Goal: Task Accomplishment & Management: Manage account settings

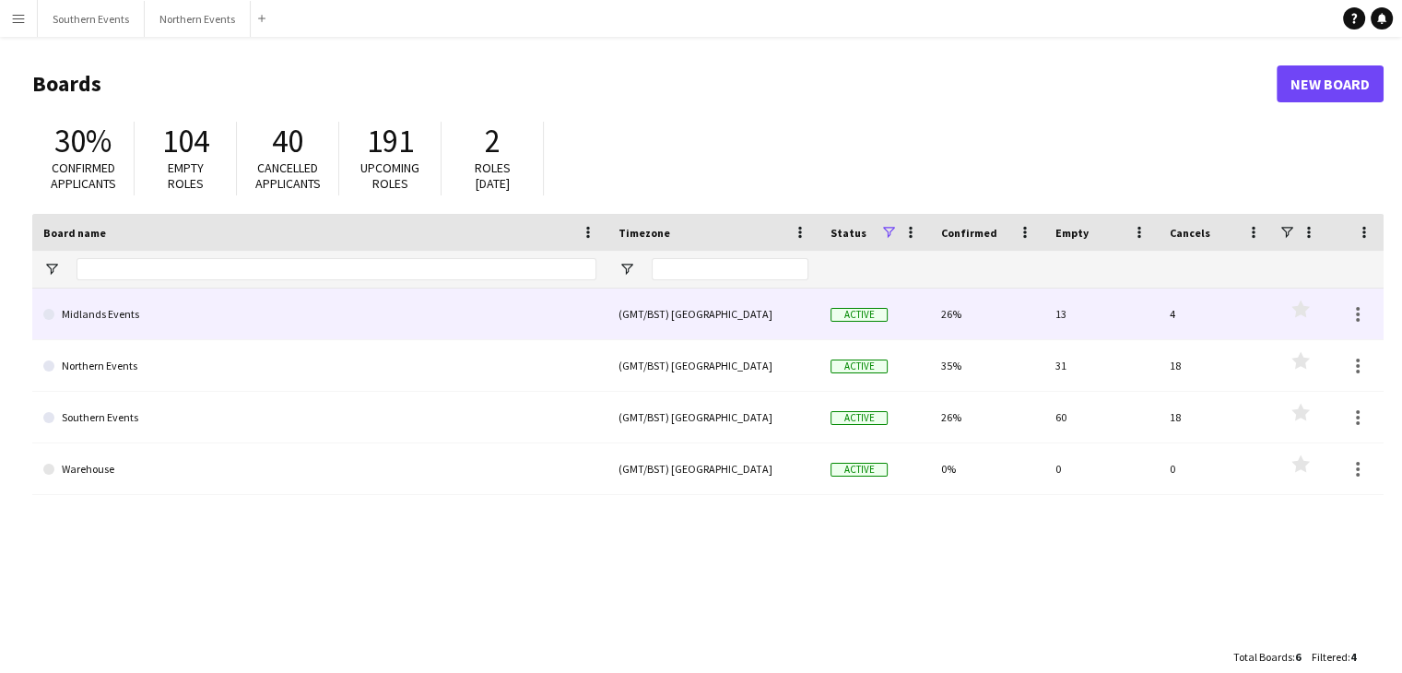
click at [88, 331] on link "Midlands Events" at bounding box center [319, 314] width 553 height 52
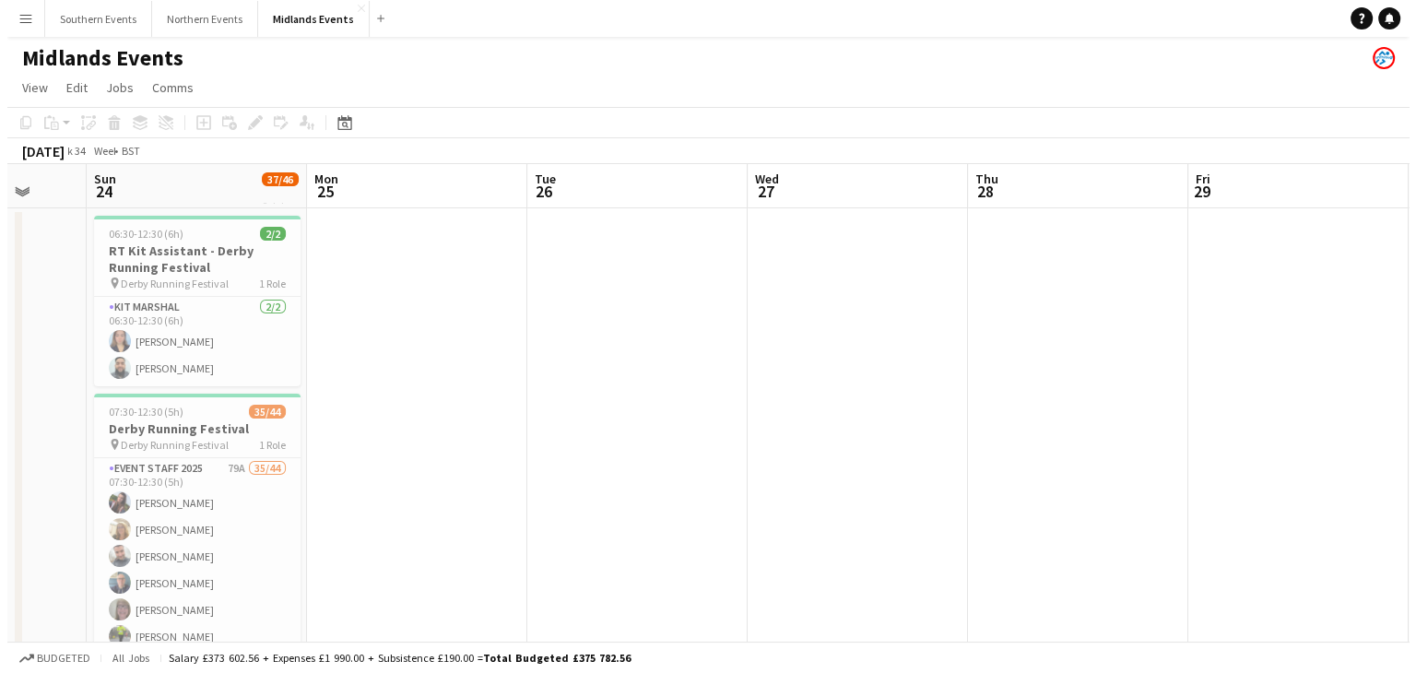
scroll to position [0, 583]
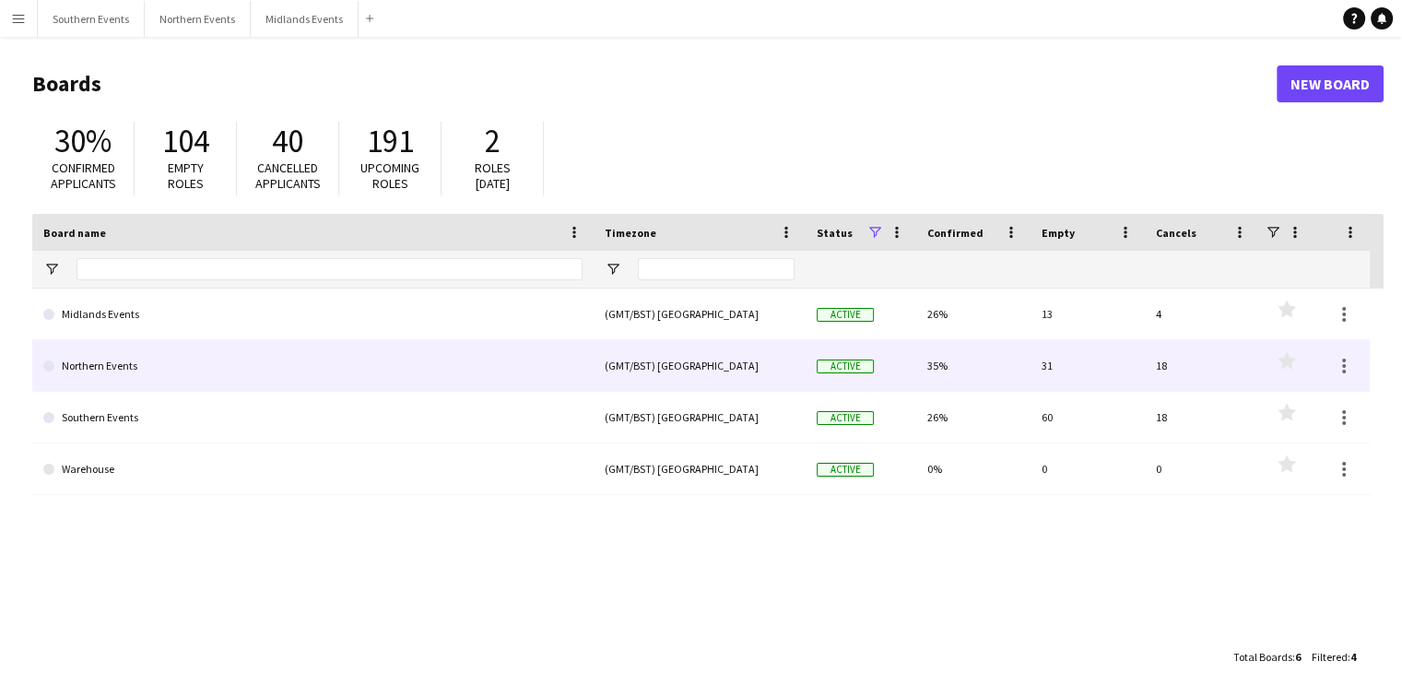
click at [127, 371] on link "Northern Events" at bounding box center [312, 366] width 539 height 52
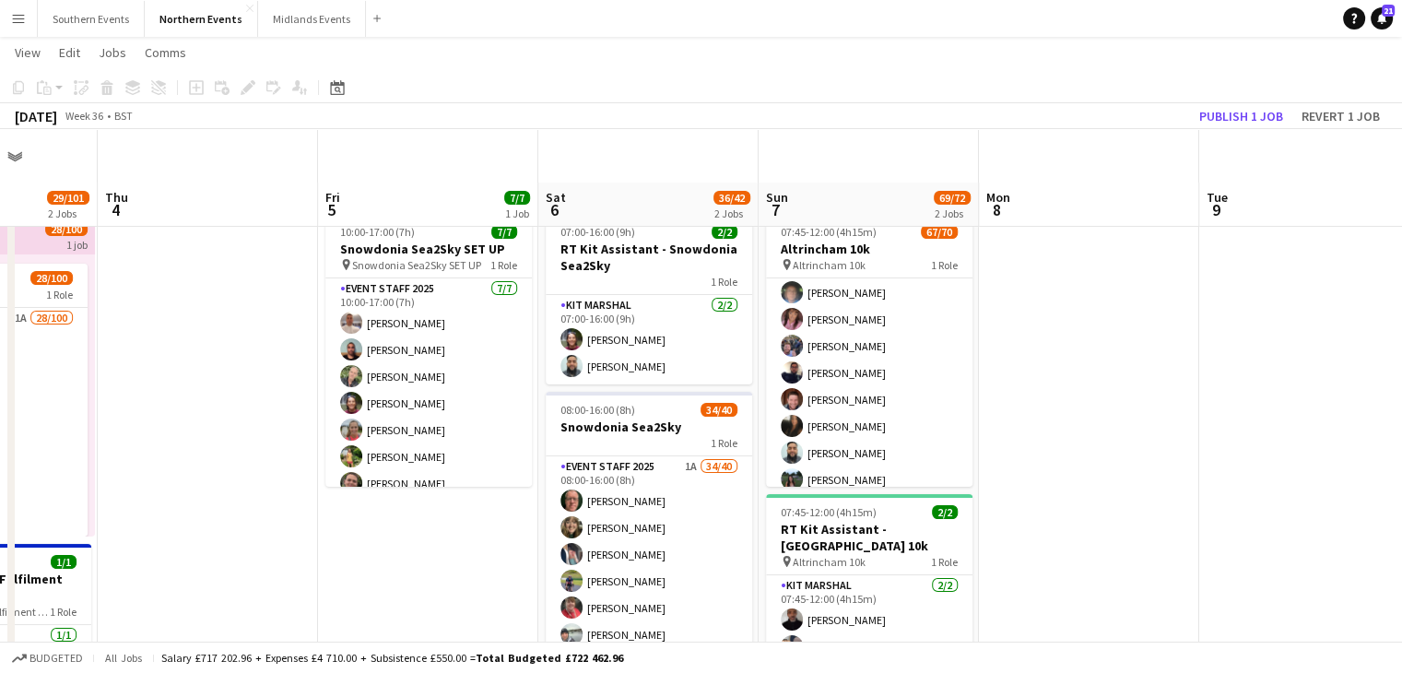
scroll to position [229, 0]
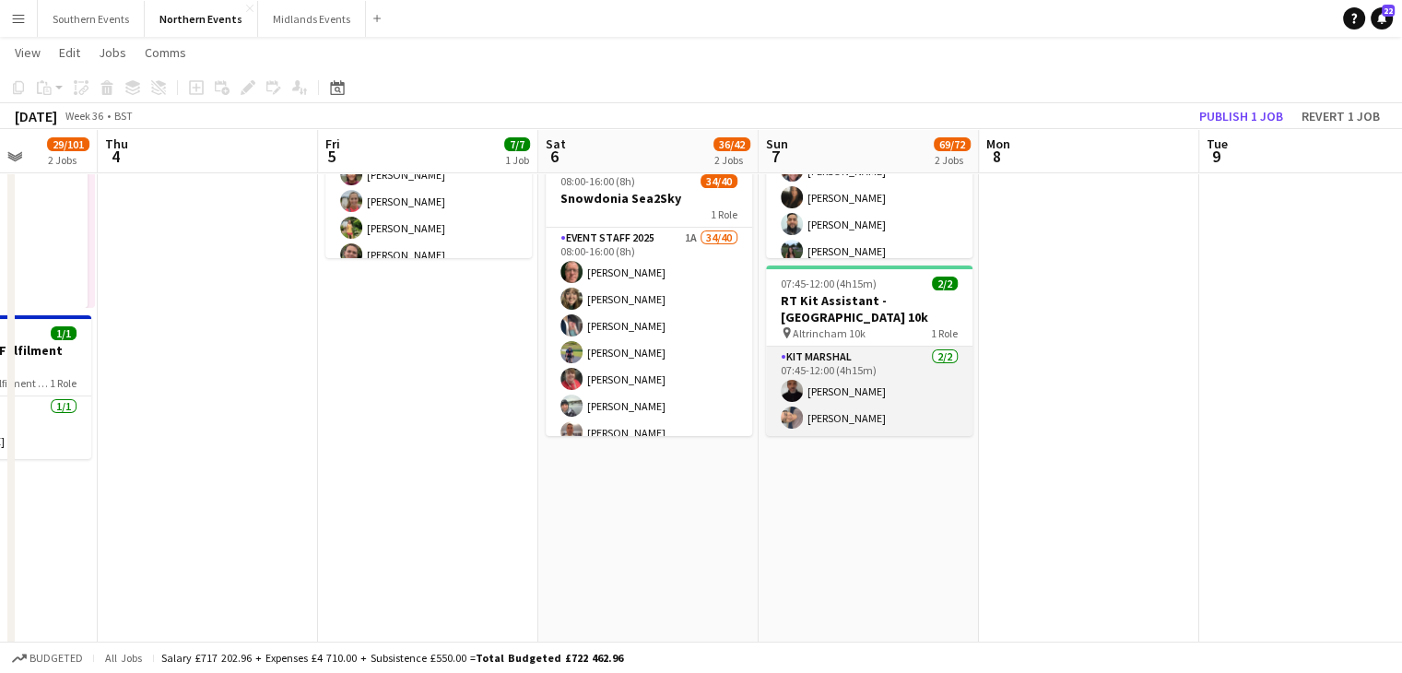
click at [896, 405] on app-card-role "Kit Marshal 2/2 07:45-12:00 (4h15m) Raymond Bell Yin Qi Gan" at bounding box center [869, 391] width 206 height 89
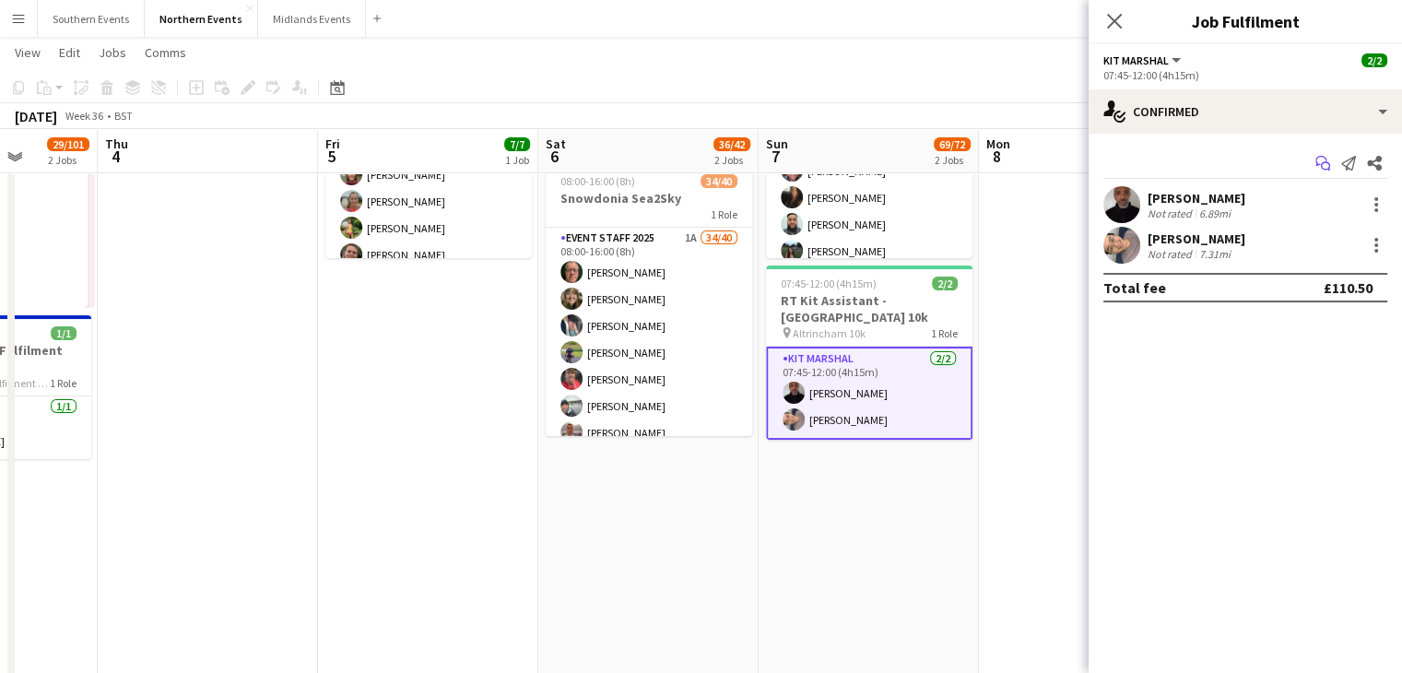
click at [1322, 166] on icon "Start chat" at bounding box center [1322, 163] width 15 height 15
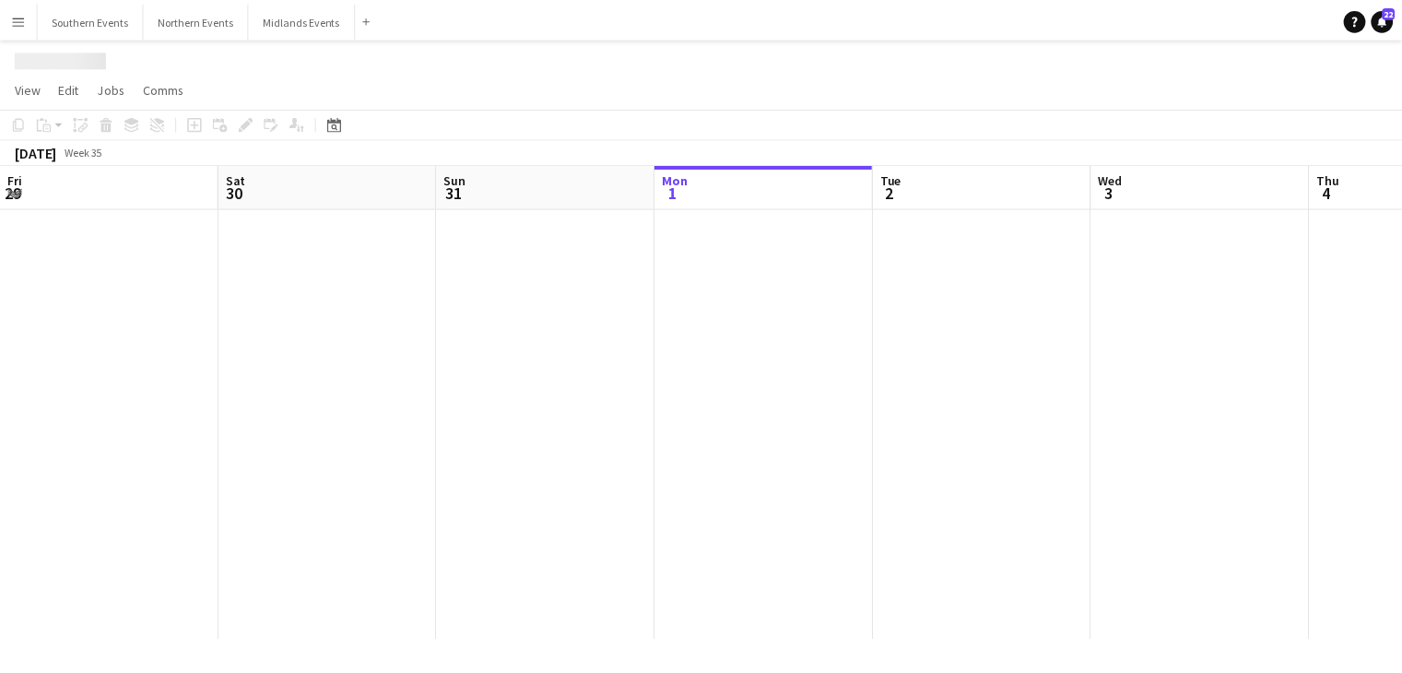
scroll to position [0, 441]
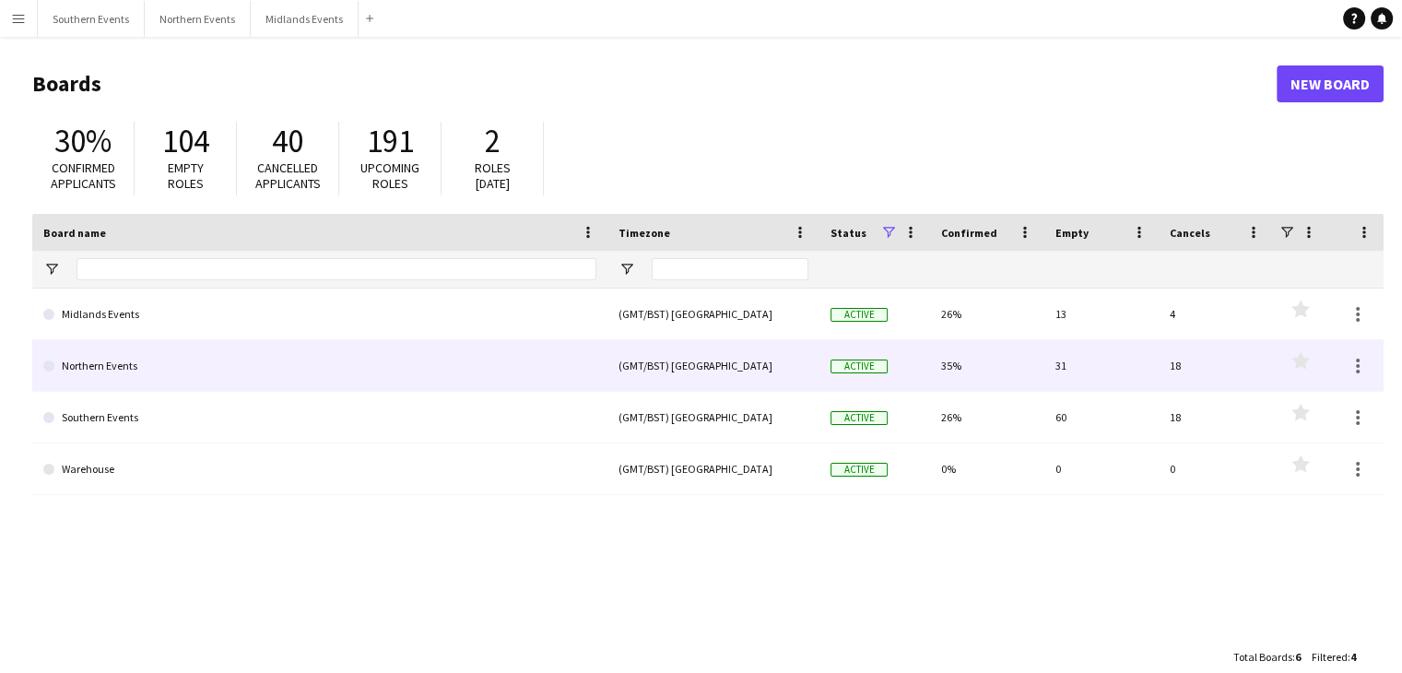
click at [177, 360] on link "Northern Events" at bounding box center [319, 366] width 553 height 52
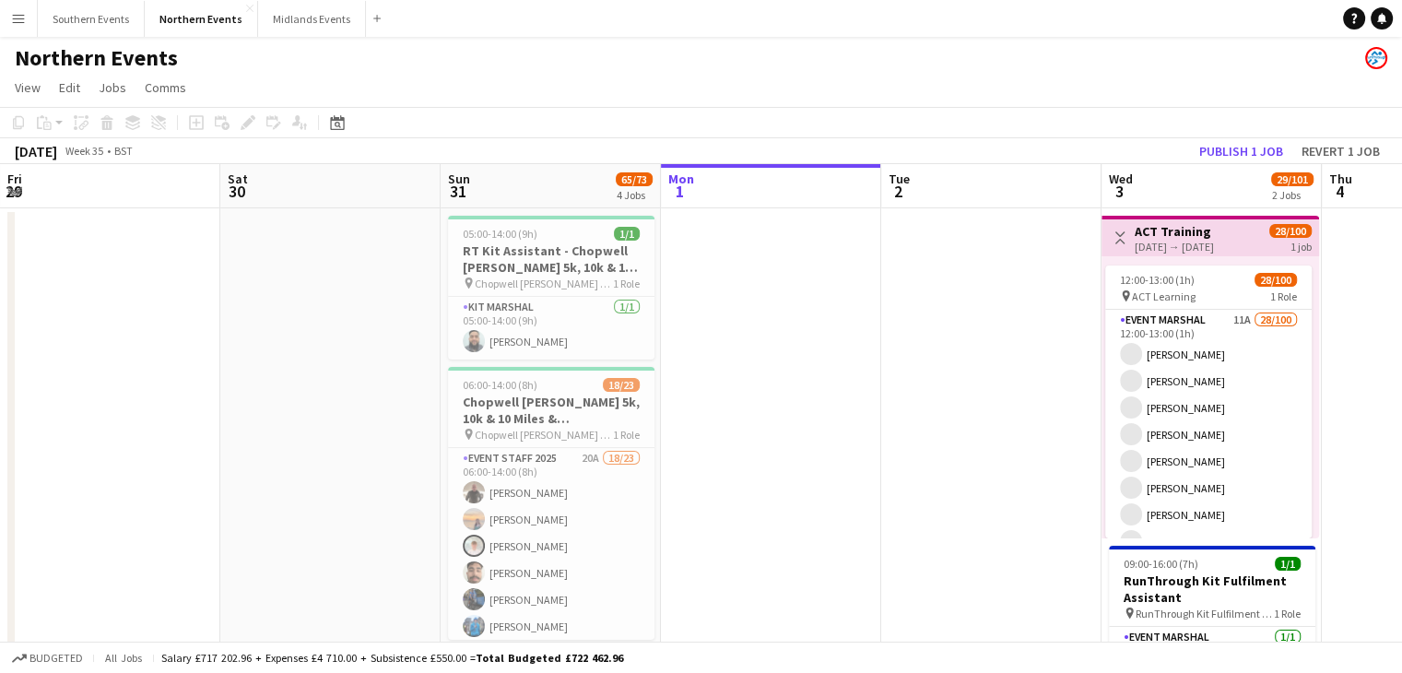
scroll to position [0, 557]
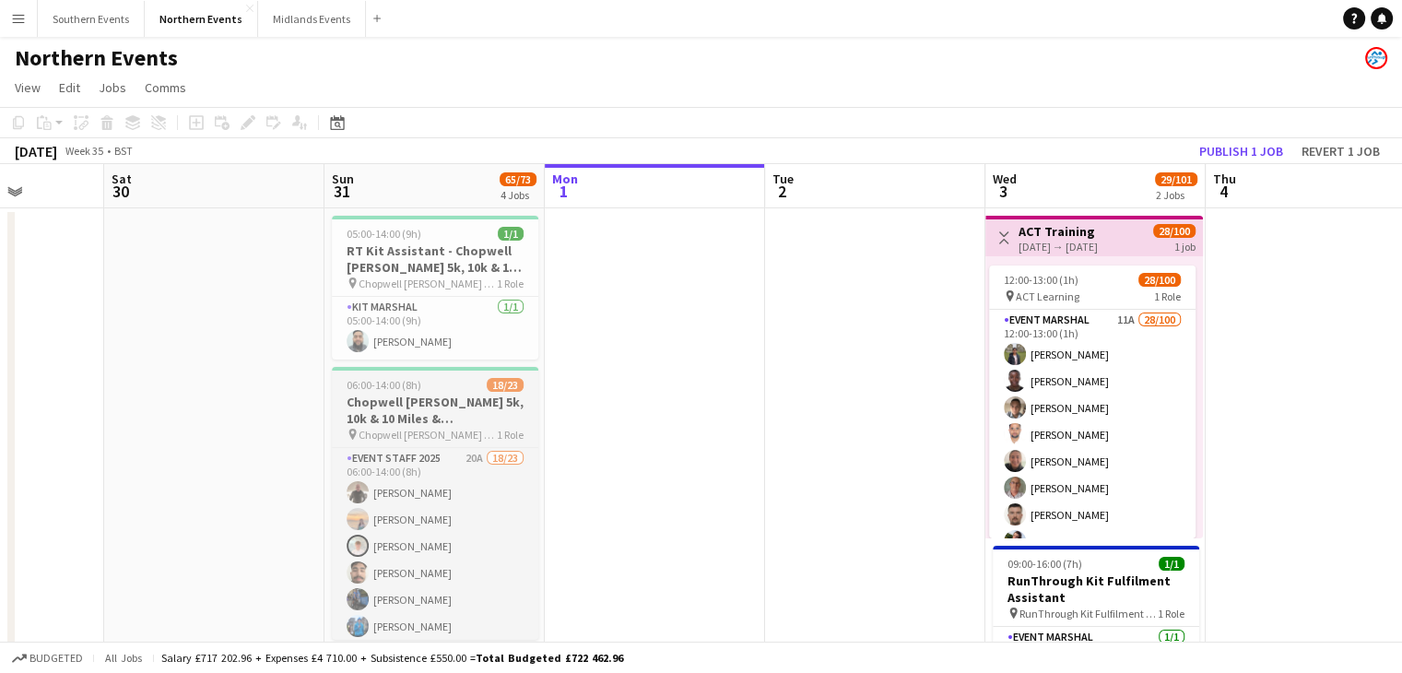
click at [431, 398] on h3 "Chopwell [PERSON_NAME] 5k, 10k & 10 Miles & [PERSON_NAME]" at bounding box center [435, 410] width 206 height 33
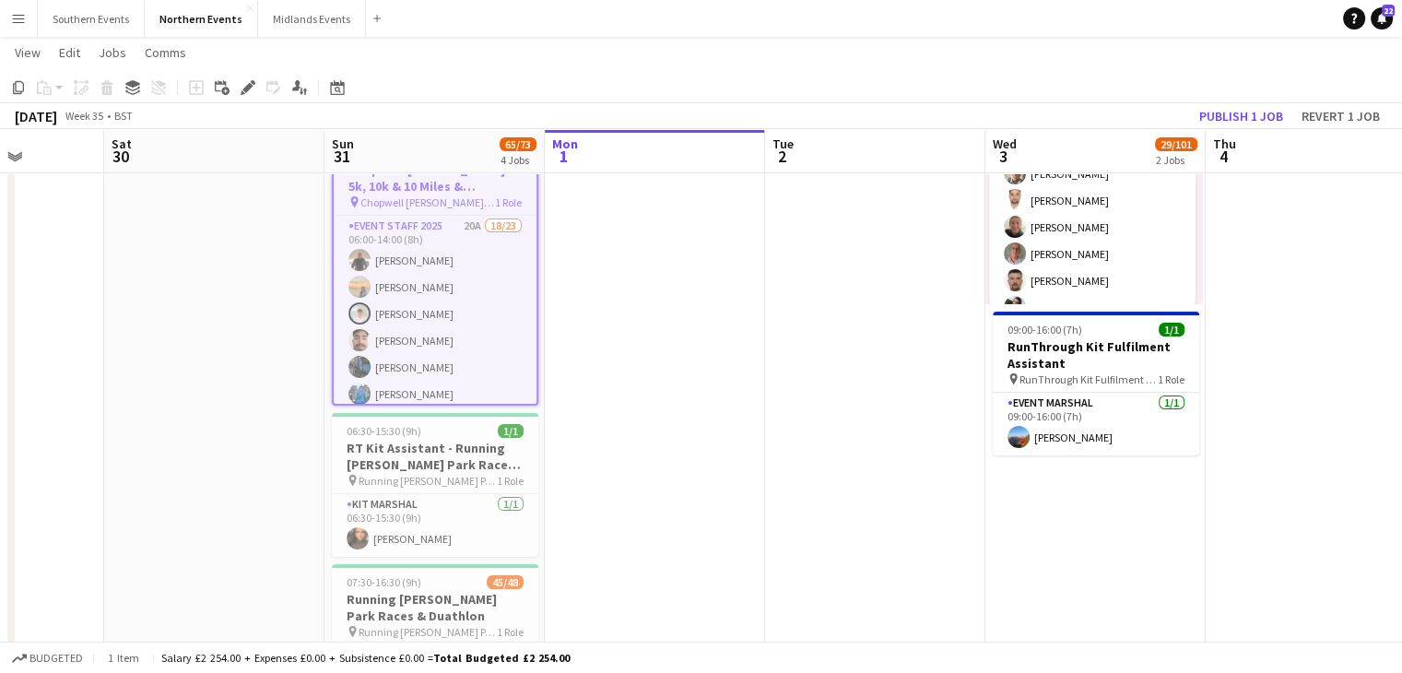
scroll to position [468, 0]
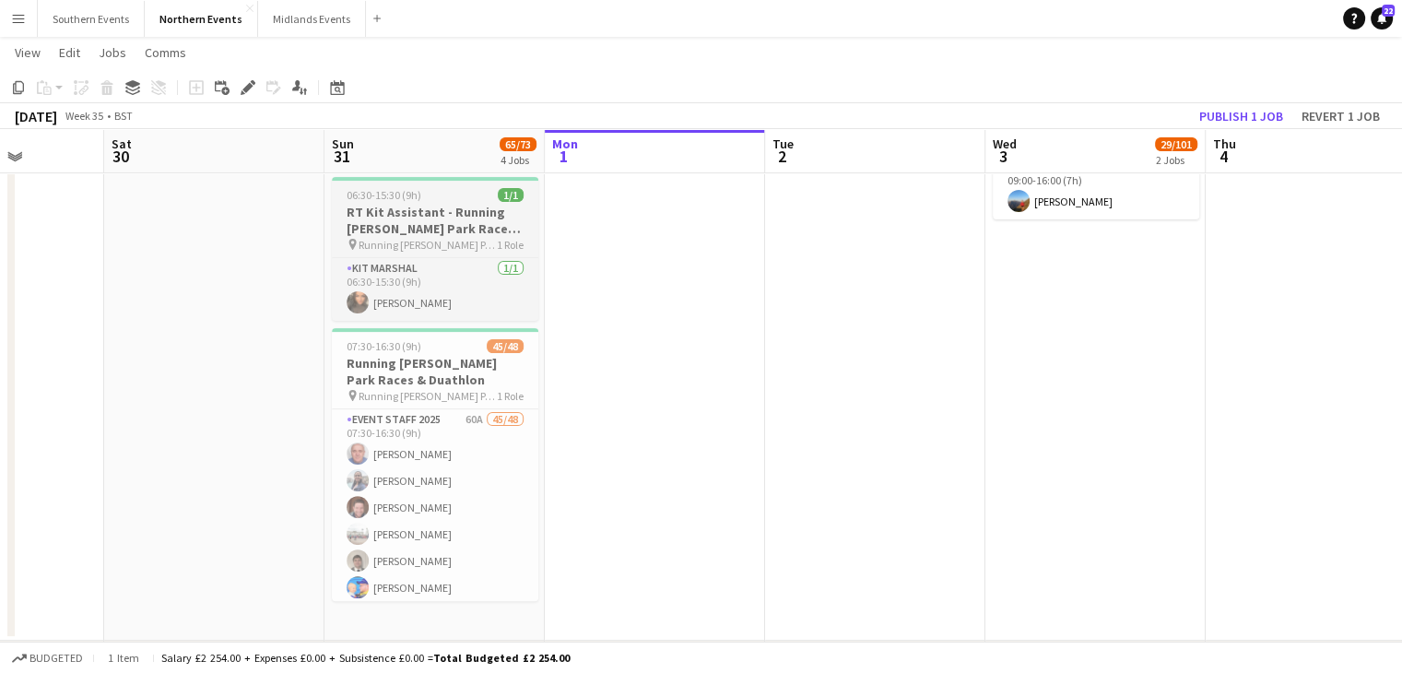
click at [435, 233] on h3 "RT Kit Assistant - Running [PERSON_NAME] Park Races & Duathlon" at bounding box center [435, 220] width 206 height 33
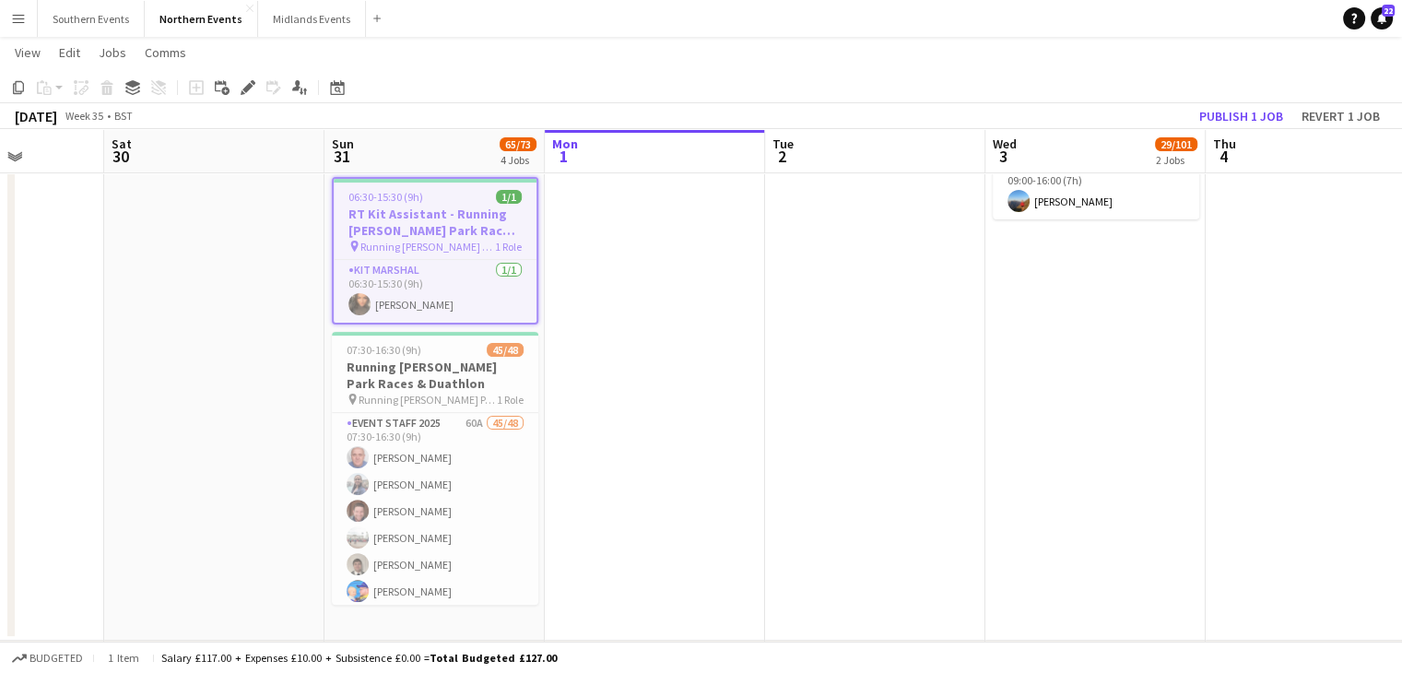
click at [420, 219] on h3 "RT Kit Assistant - Running [PERSON_NAME] Park Races & Duathlon" at bounding box center [435, 222] width 203 height 33
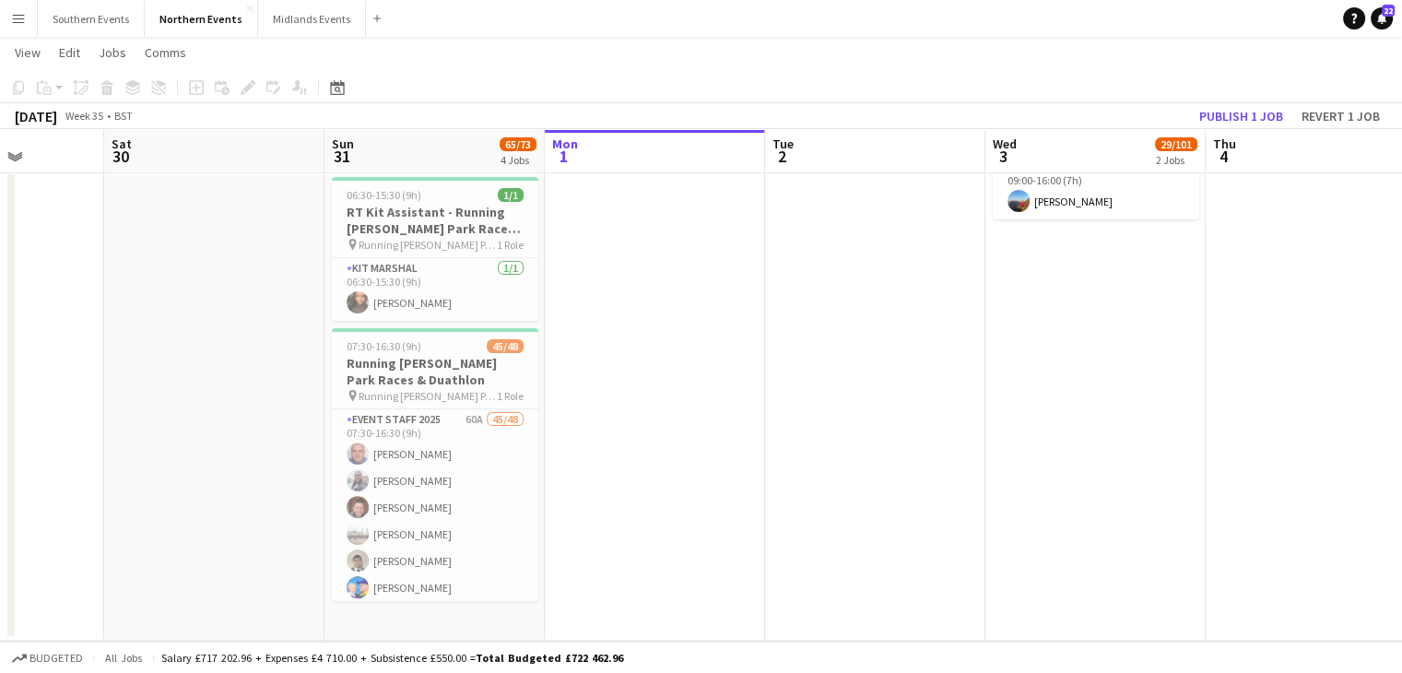
drag, startPoint x: 324, startPoint y: 266, endPoint x: 450, endPoint y: 218, distance: 135.4
click at [450, 218] on app-calendar-viewport "Wed 27 0/1 1 Job Thu 28 25/26 2 Jobs Fri 29 Sat 30 Sun 31 65/73 4 Jobs Mon 1 Tu…" at bounding box center [701, 207] width 1402 height 1207
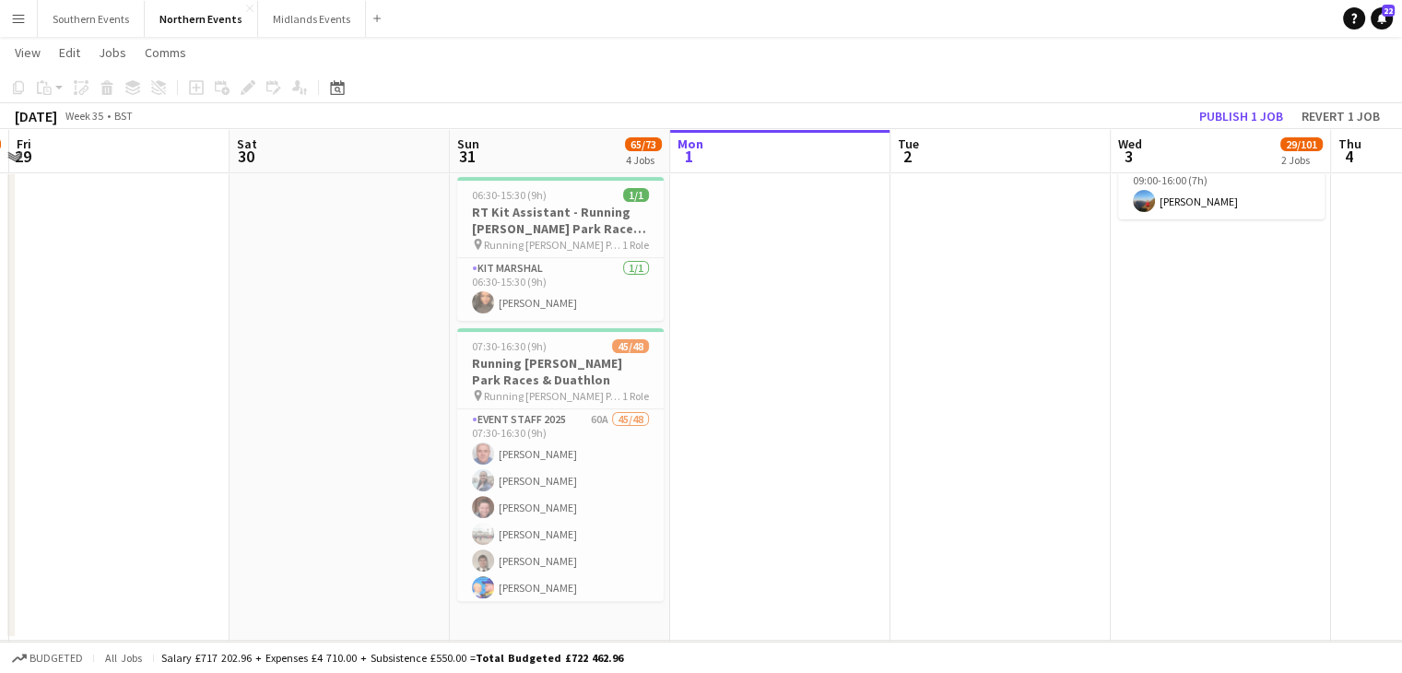
click at [450, 218] on app-date-cell "05:00-14:00 (9h) 1/1 RT Kit Assistant - Chopwell Woods 5k, 10k & 10 Miles & Dua…" at bounding box center [560, 189] width 220 height 902
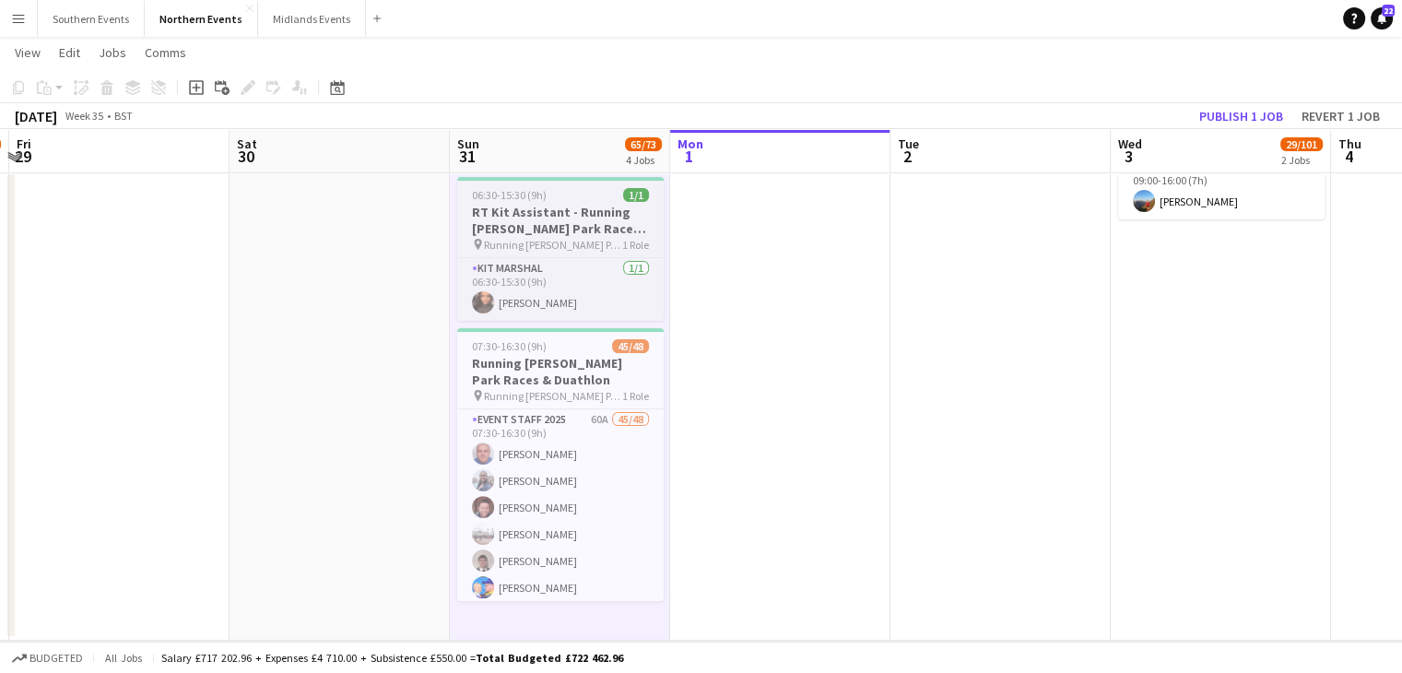
click at [531, 230] on h3 "RT Kit Assistant - Running [PERSON_NAME] Park Races & Duathlon" at bounding box center [560, 220] width 206 height 33
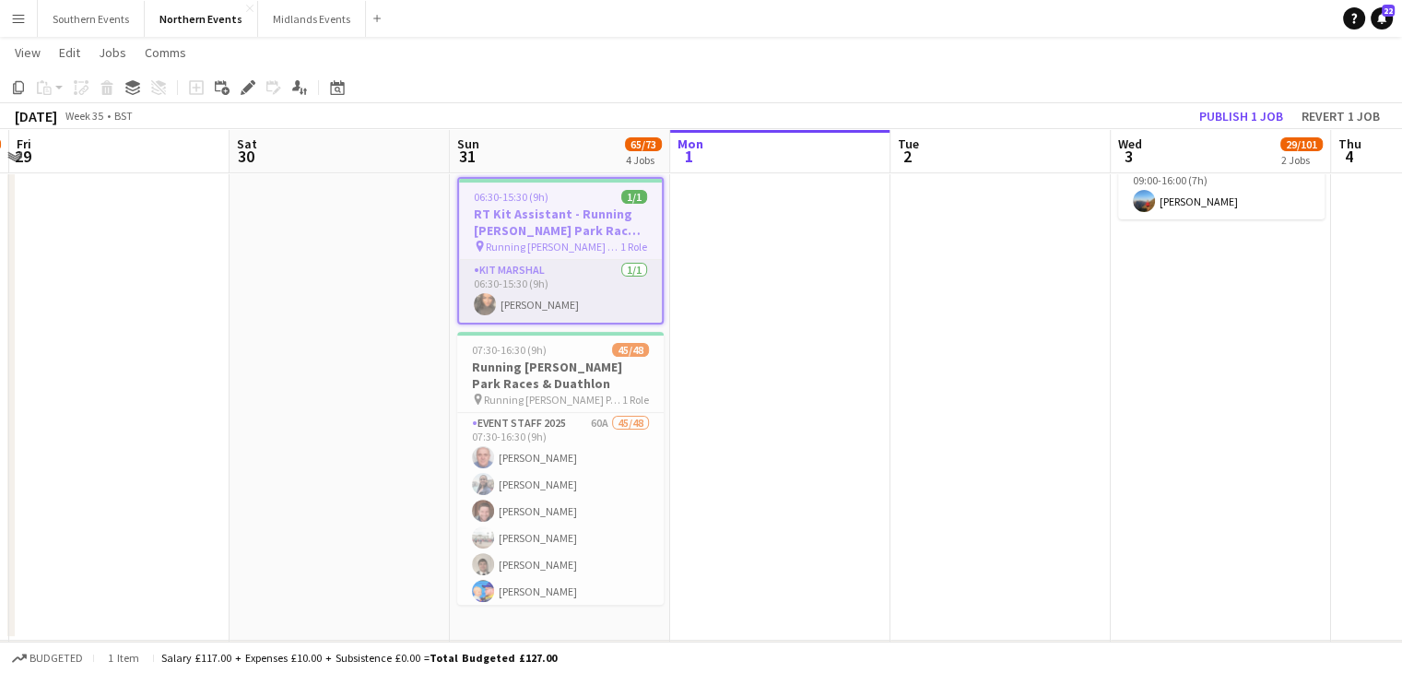
click at [559, 300] on app-card-role "Kit Marshal 1/1 06:30-15:30 (9h) Shameem Younis" at bounding box center [560, 291] width 203 height 63
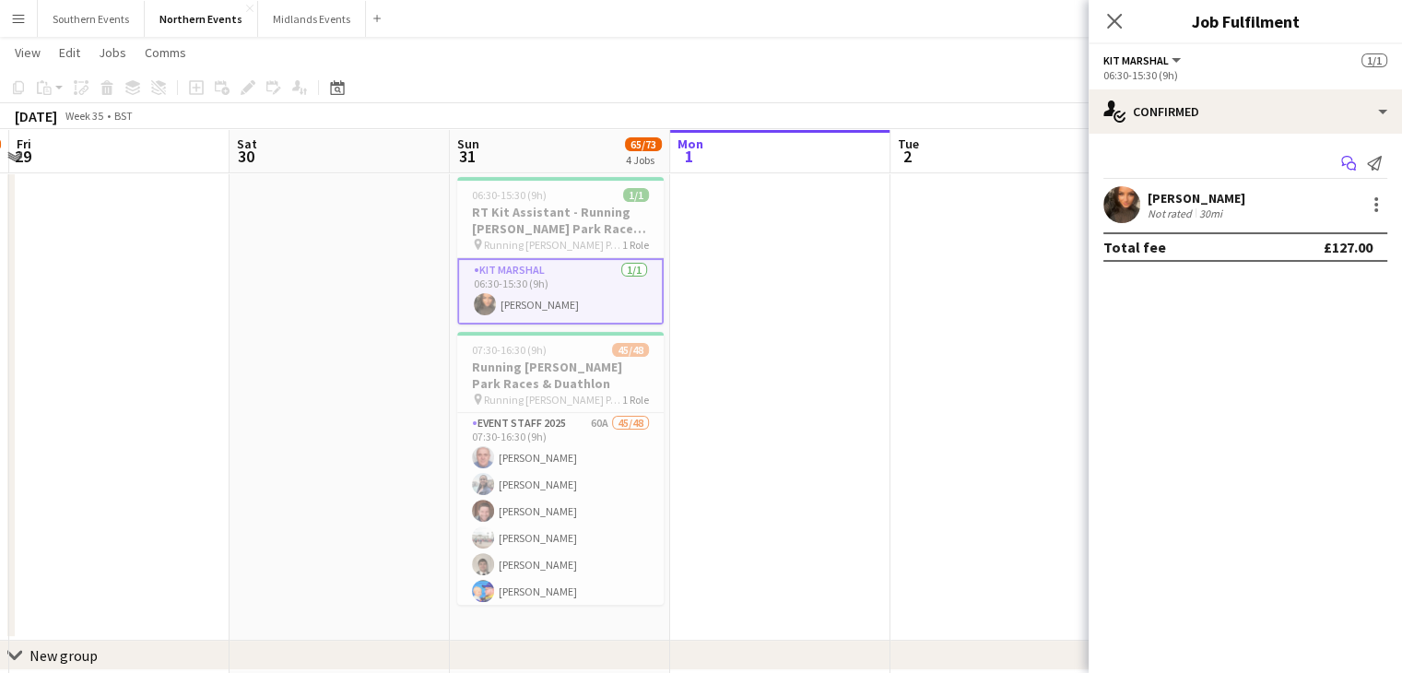
click at [1344, 171] on app-icon "Start chat" at bounding box center [1349, 163] width 26 height 26
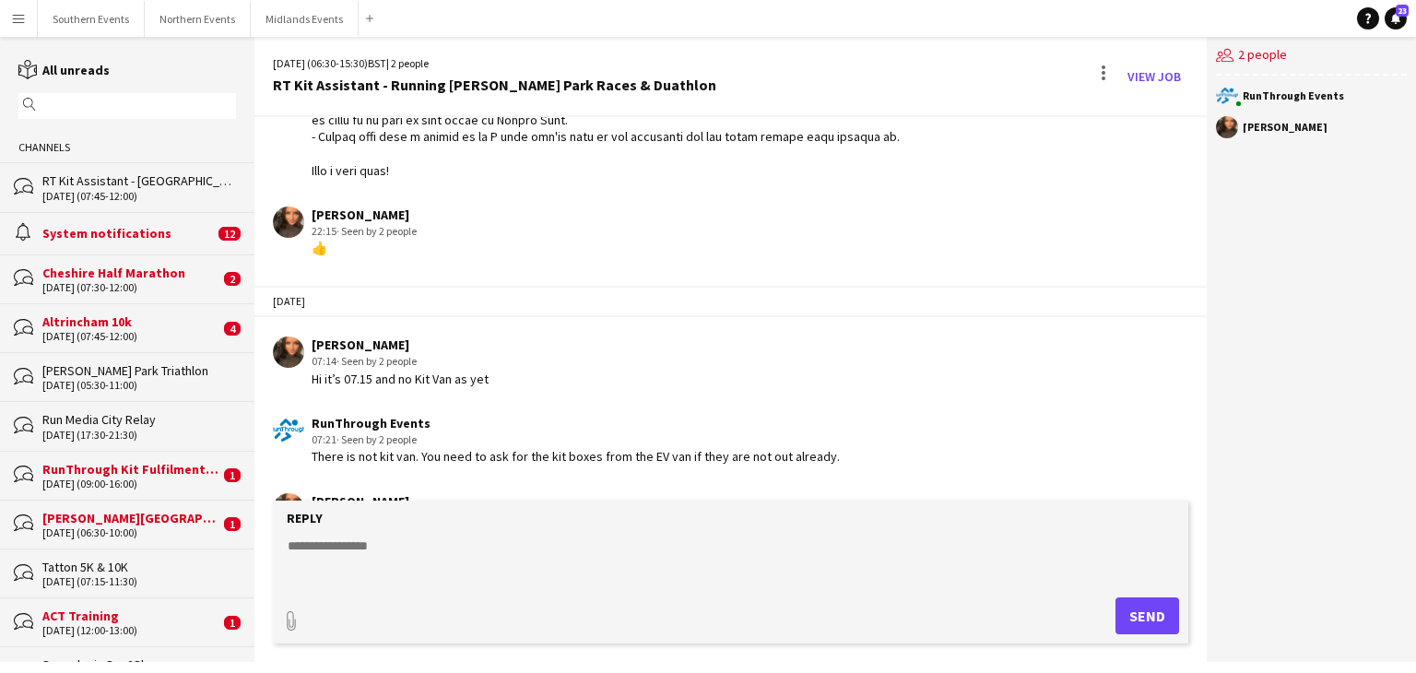
scroll to position [1981, 0]
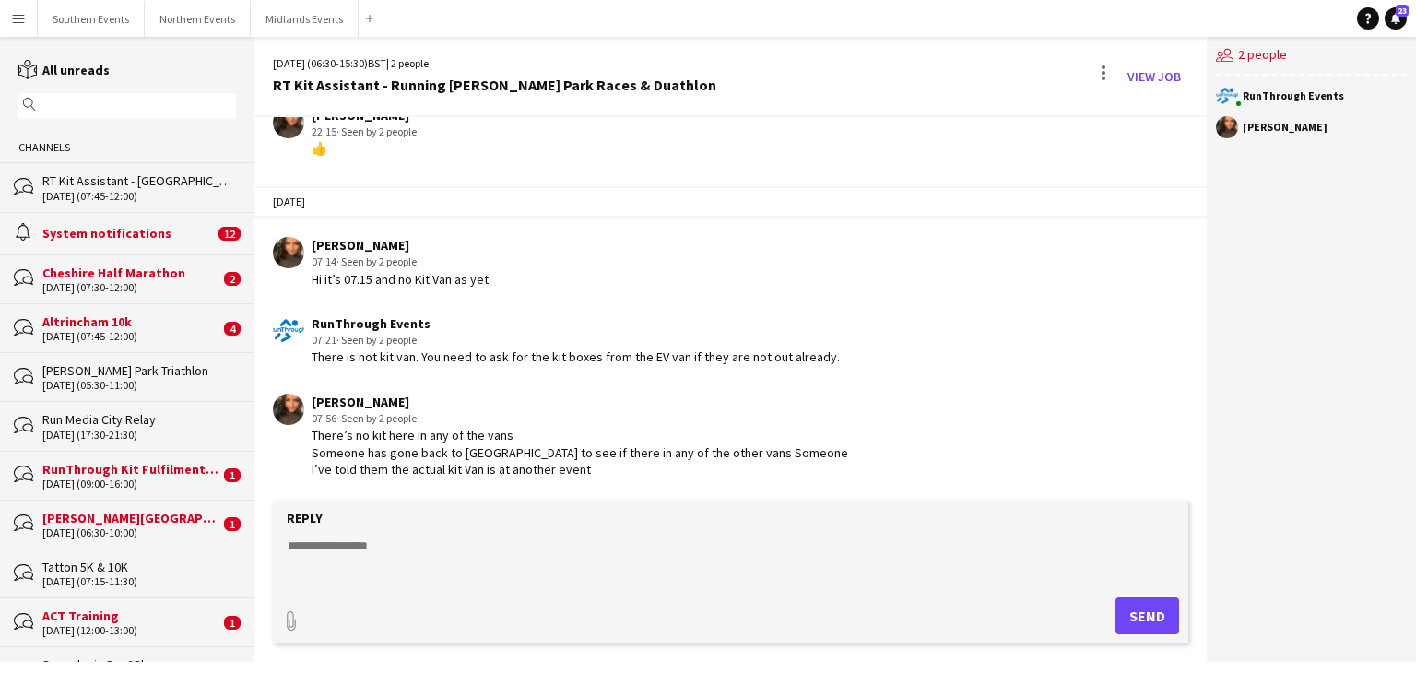
click at [1309, 126] on div "[PERSON_NAME]" at bounding box center [1284, 127] width 85 height 11
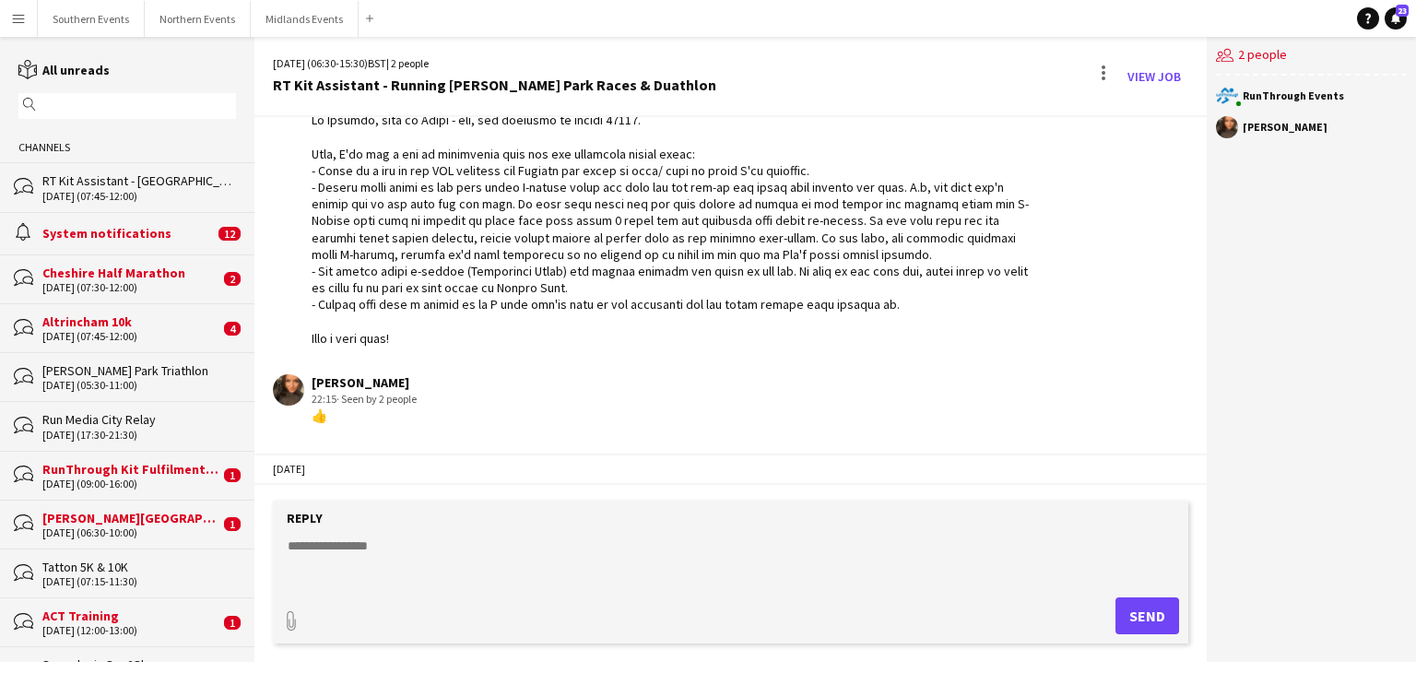
scroll to position [1685, 0]
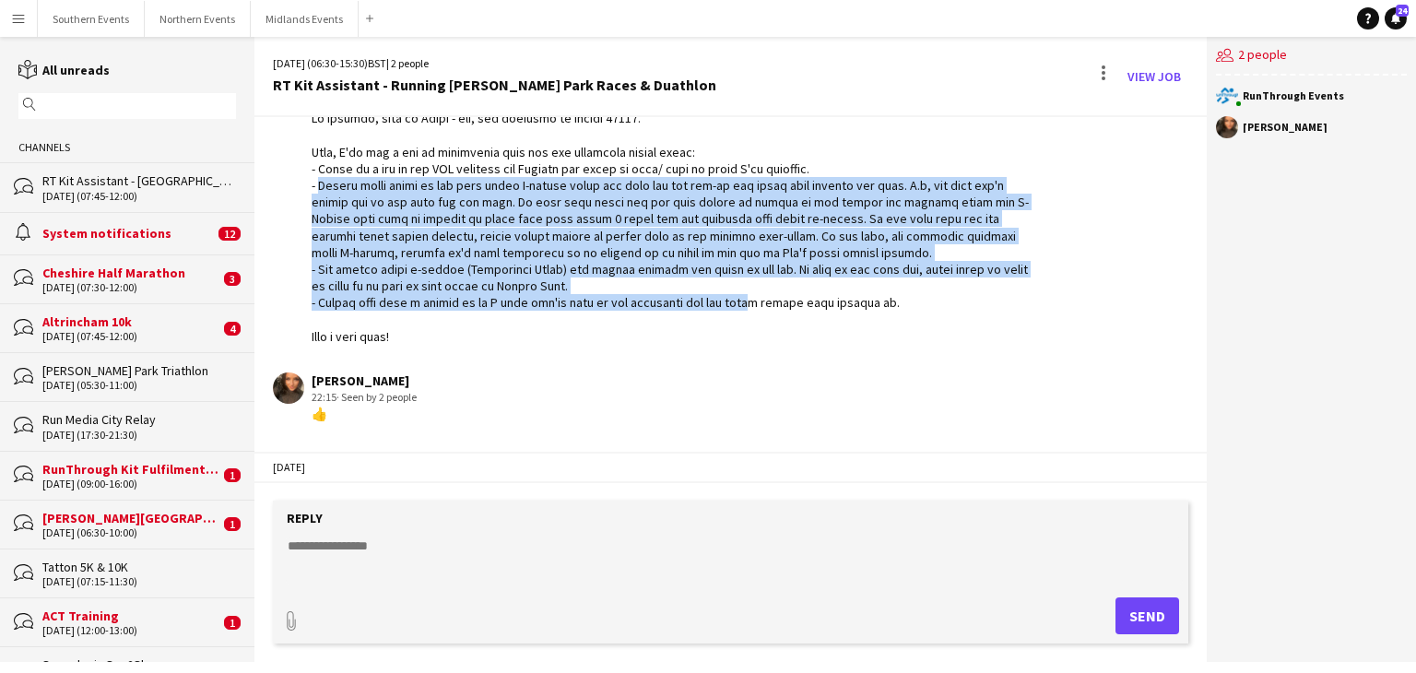
drag, startPoint x: 313, startPoint y: 218, endPoint x: 745, endPoint y: 335, distance: 447.0
click at [745, 335] on div at bounding box center [673, 227] width 723 height 235
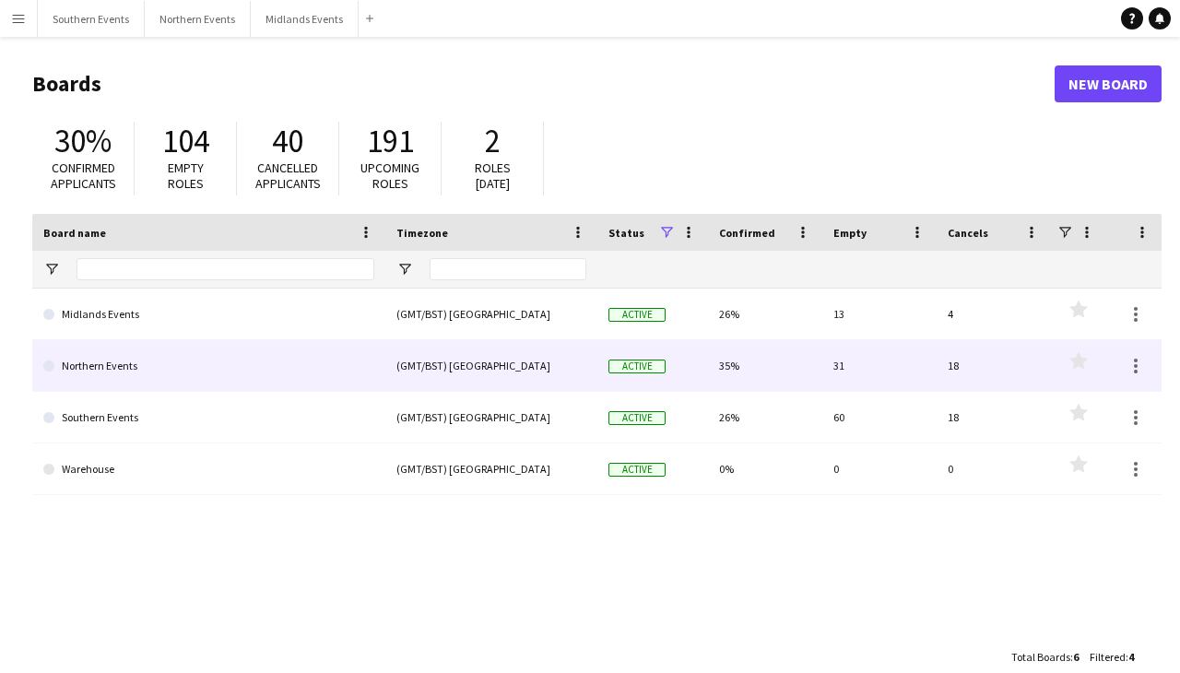
click at [108, 374] on link "Northern Events" at bounding box center [208, 366] width 331 height 52
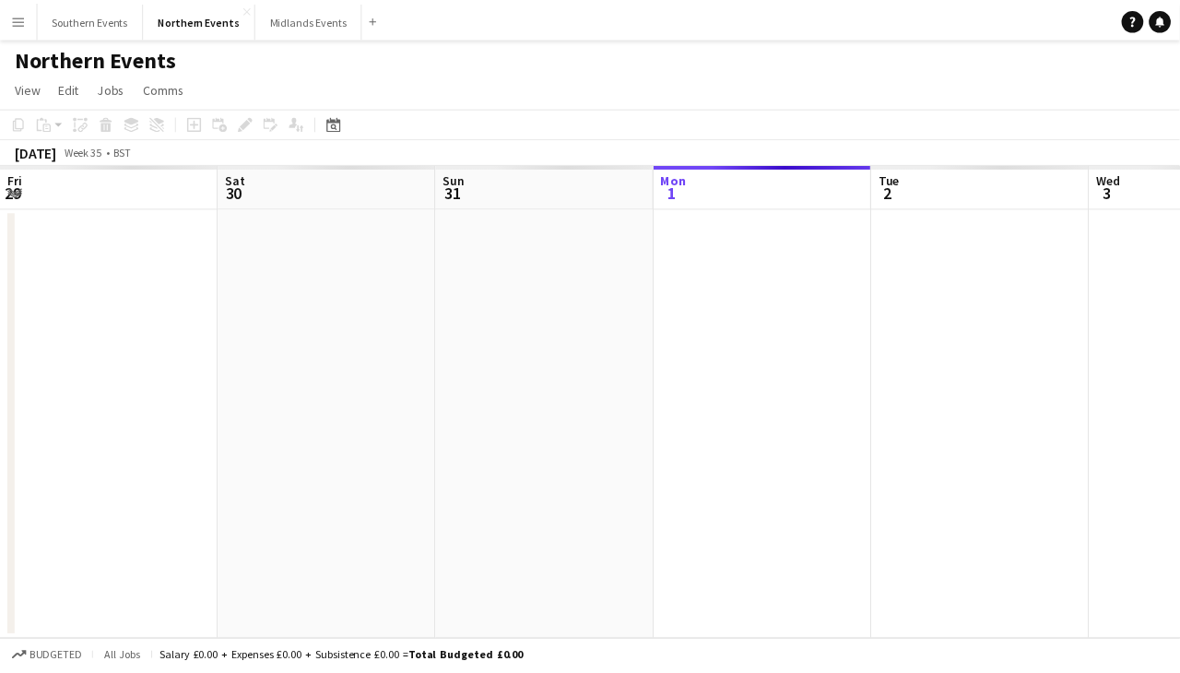
scroll to position [0, 441]
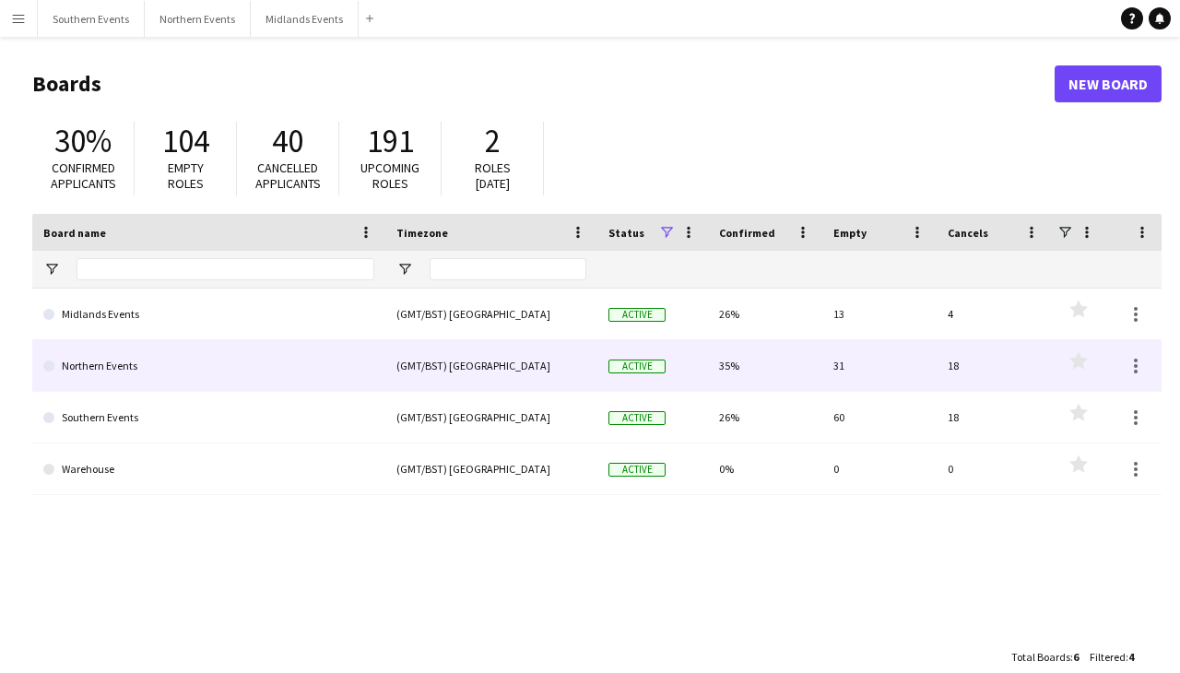
click at [112, 359] on link "Northern Events" at bounding box center [208, 366] width 331 height 52
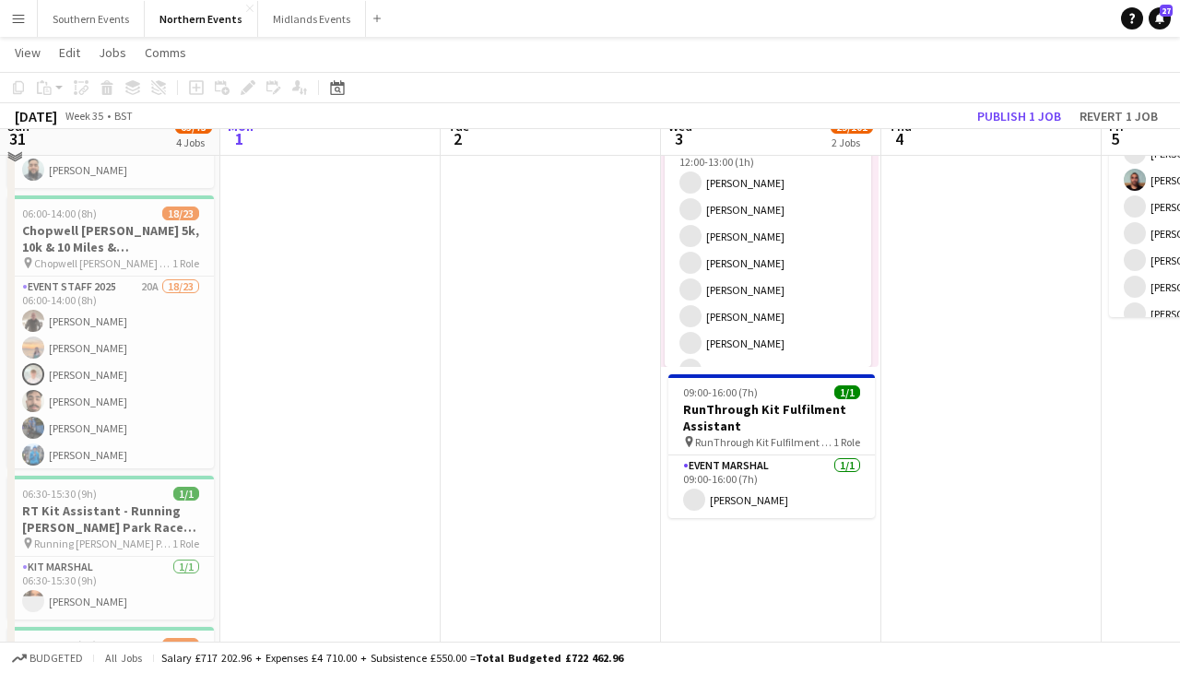
scroll to position [154, 0]
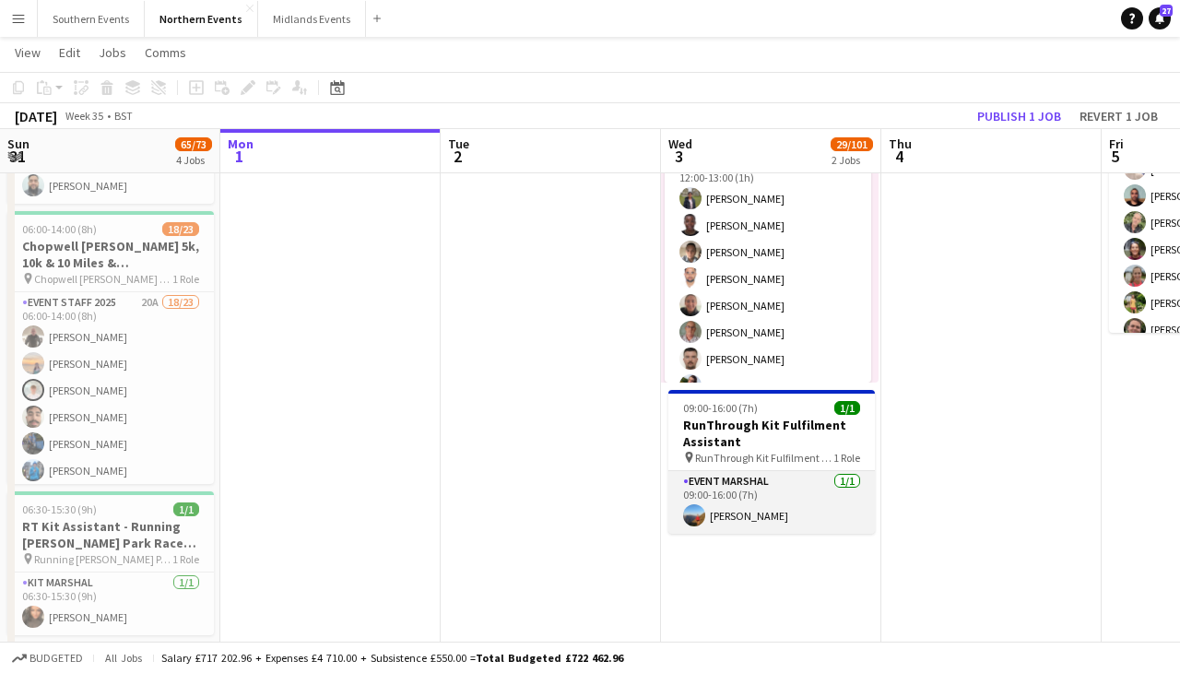
click at [779, 489] on app-card-role "Event Marshal [DATE] 09:00-16:00 (7h) [PERSON_NAME]" at bounding box center [771, 502] width 206 height 63
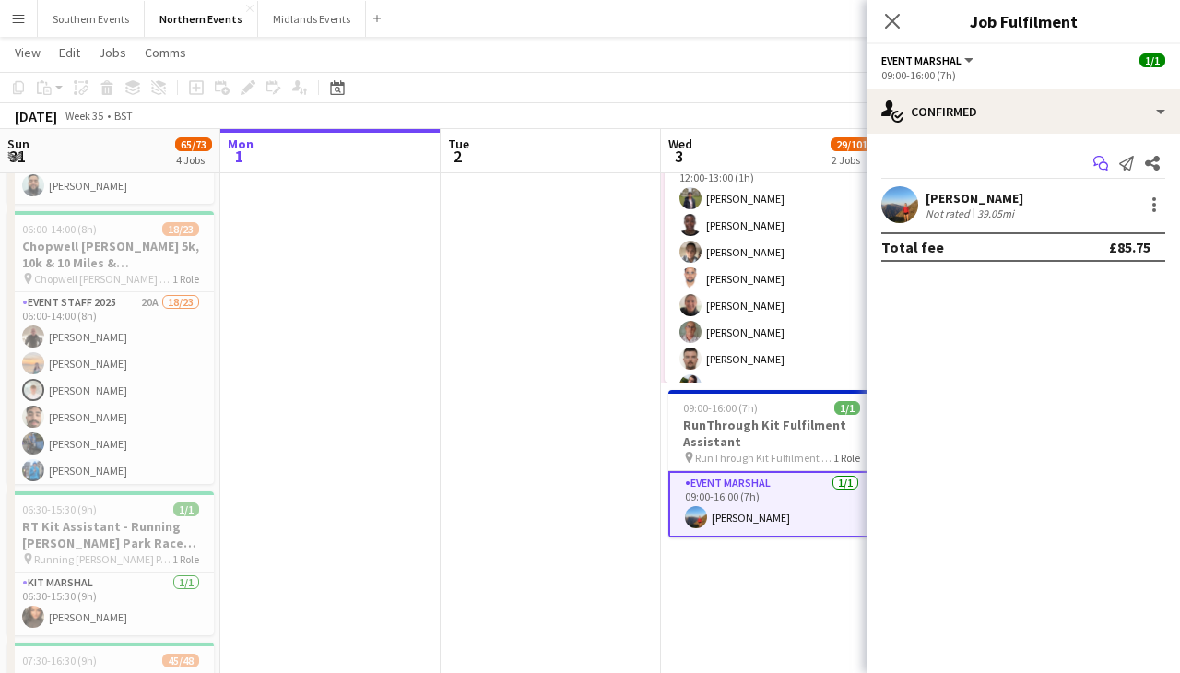
click at [1093, 165] on icon "Start chat" at bounding box center [1100, 163] width 15 height 15
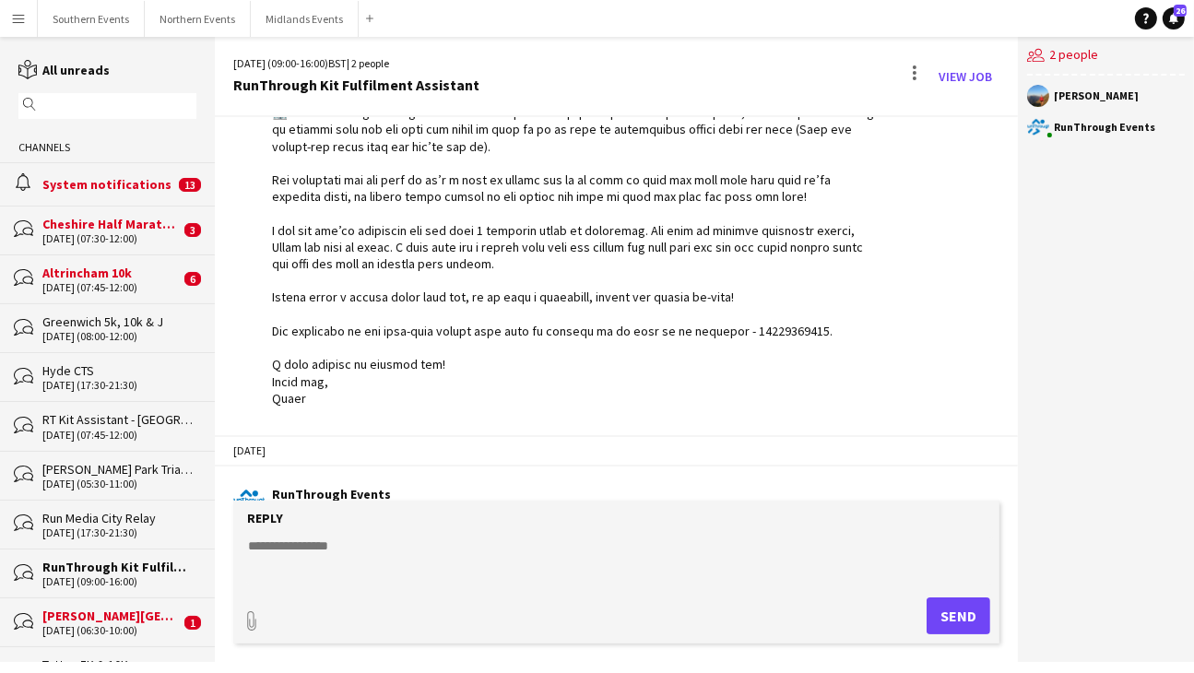
scroll to position [482, 0]
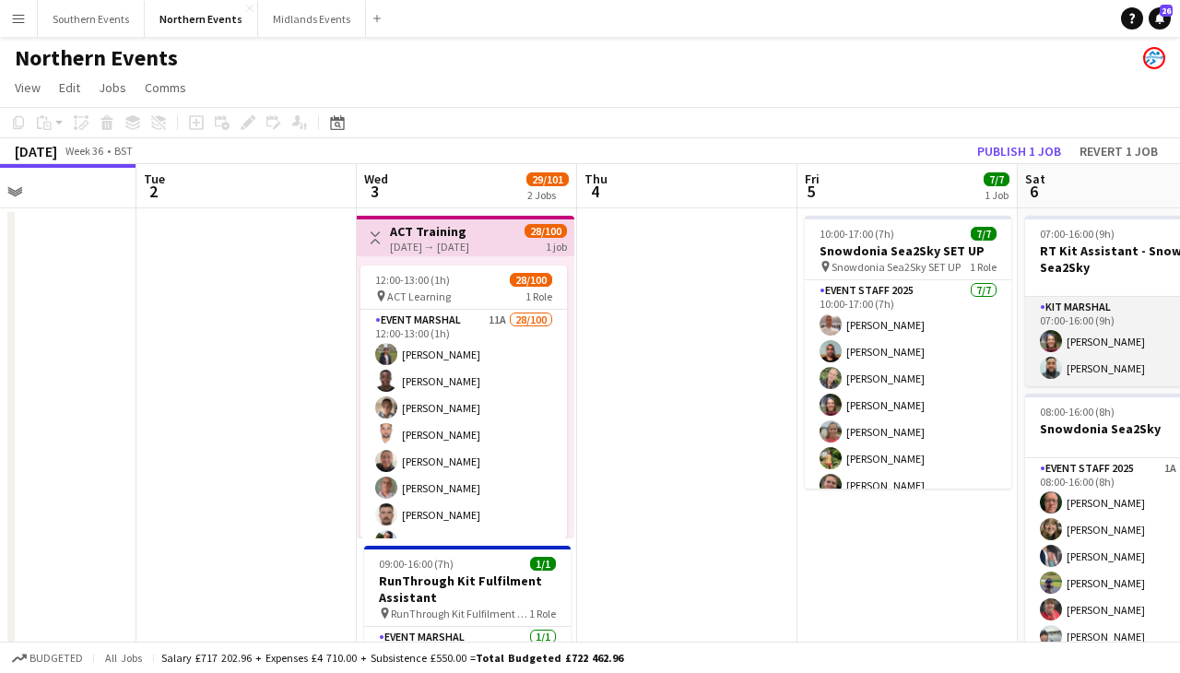
click at [1088, 359] on app-card-role "Kit Marshal [DATE] 07:00-16:00 (9h) [PERSON_NAME]" at bounding box center [1128, 341] width 206 height 89
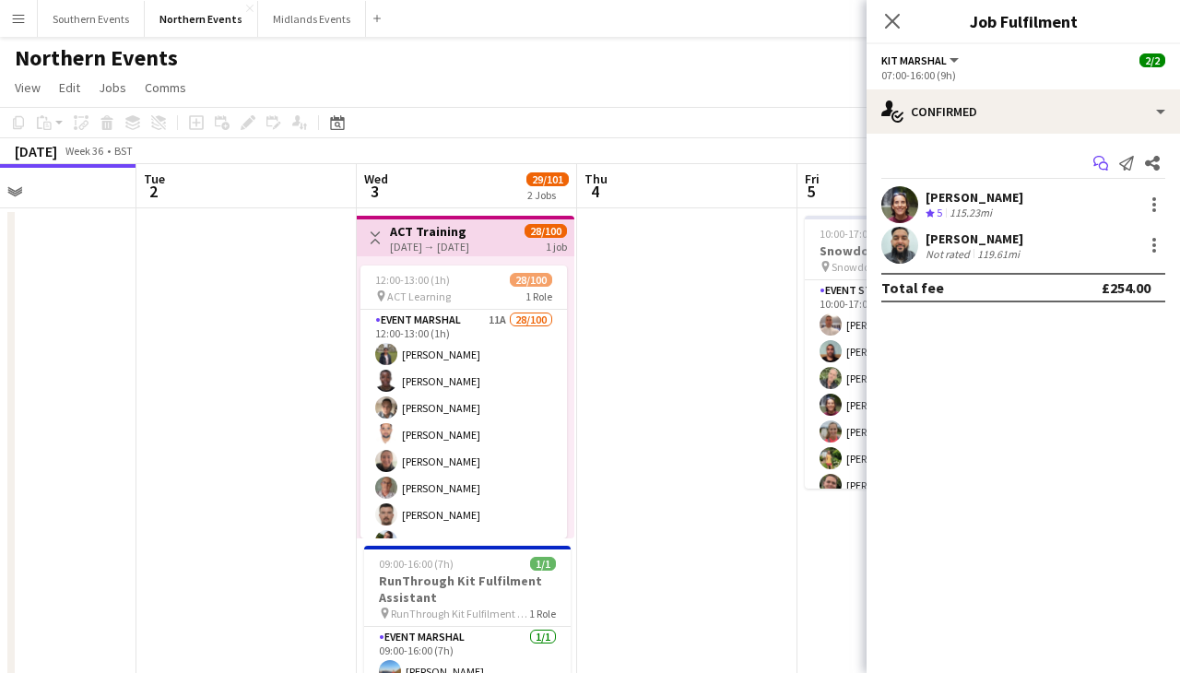
click at [1093, 163] on icon "Start chat" at bounding box center [1100, 163] width 15 height 15
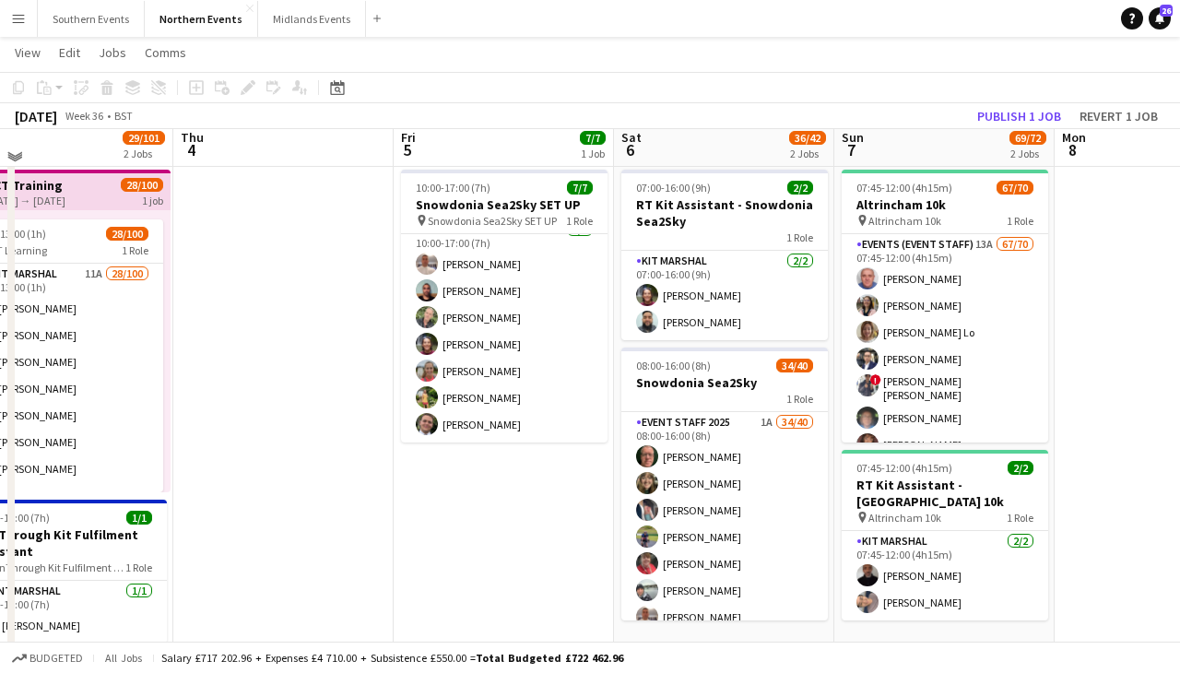
scroll to position [32, 0]
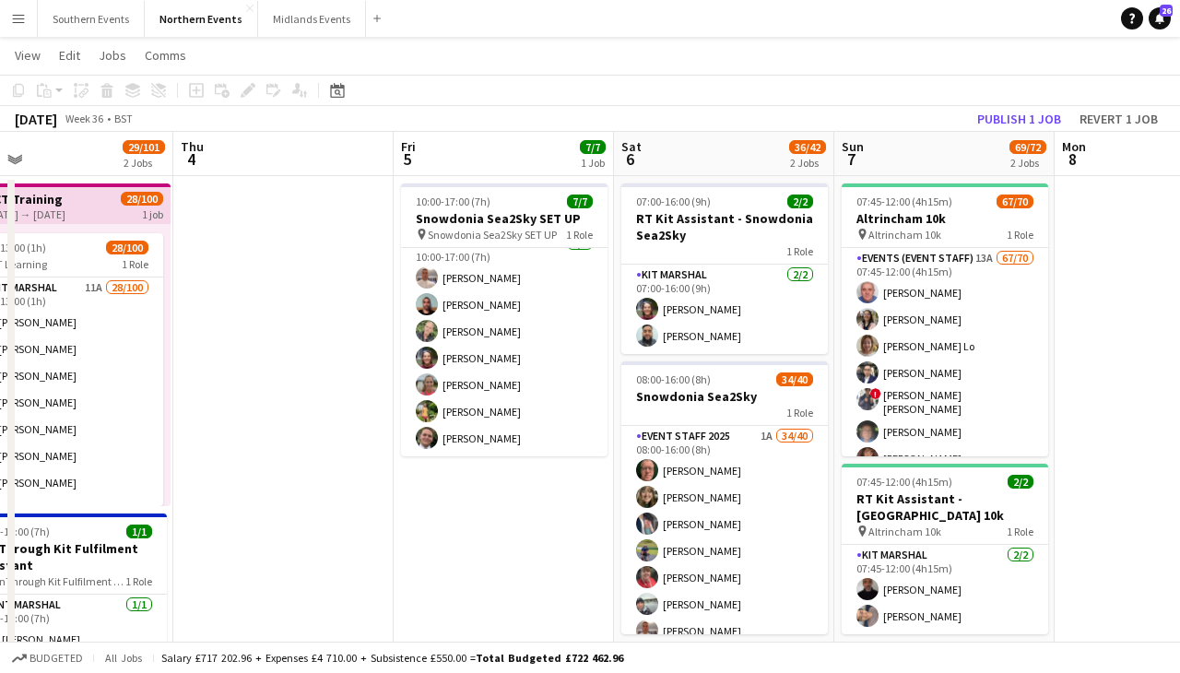
click at [333, 270] on app-date-cell at bounding box center [283, 627] width 220 height 902
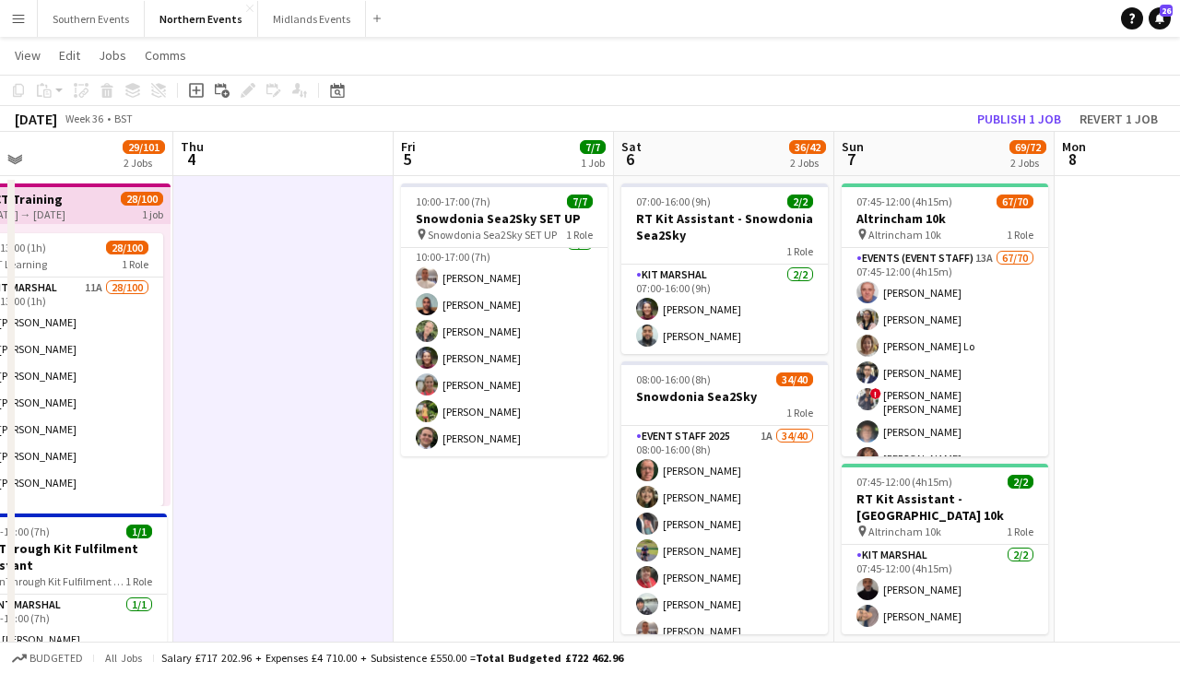
click at [1163, 400] on app-date-cell at bounding box center [1164, 627] width 220 height 902
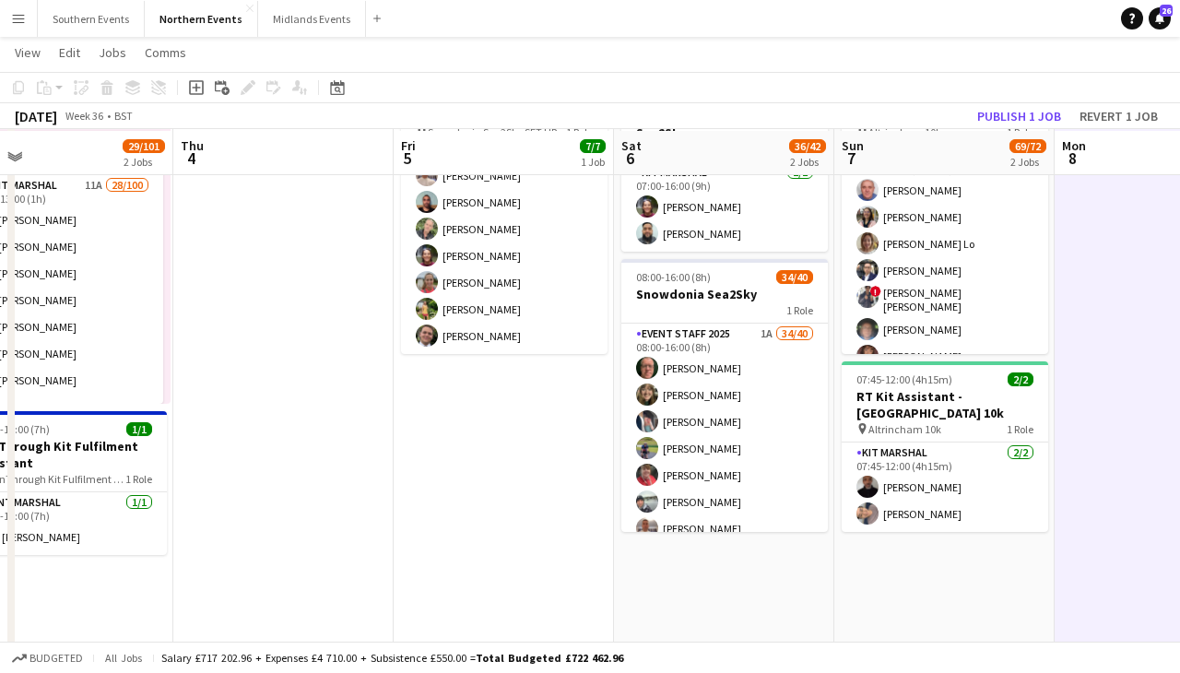
scroll to position [135, 0]
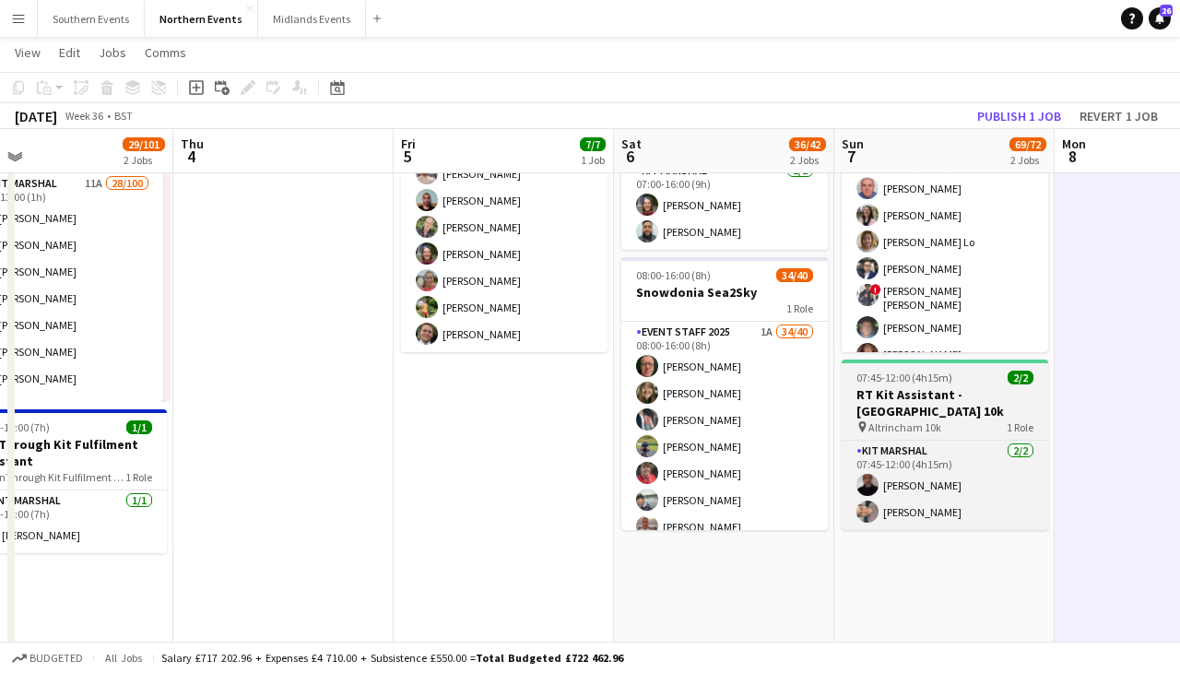
click at [925, 392] on h3 "RT Kit Assistant - [GEOGRAPHIC_DATA] 10k" at bounding box center [945, 402] width 206 height 33
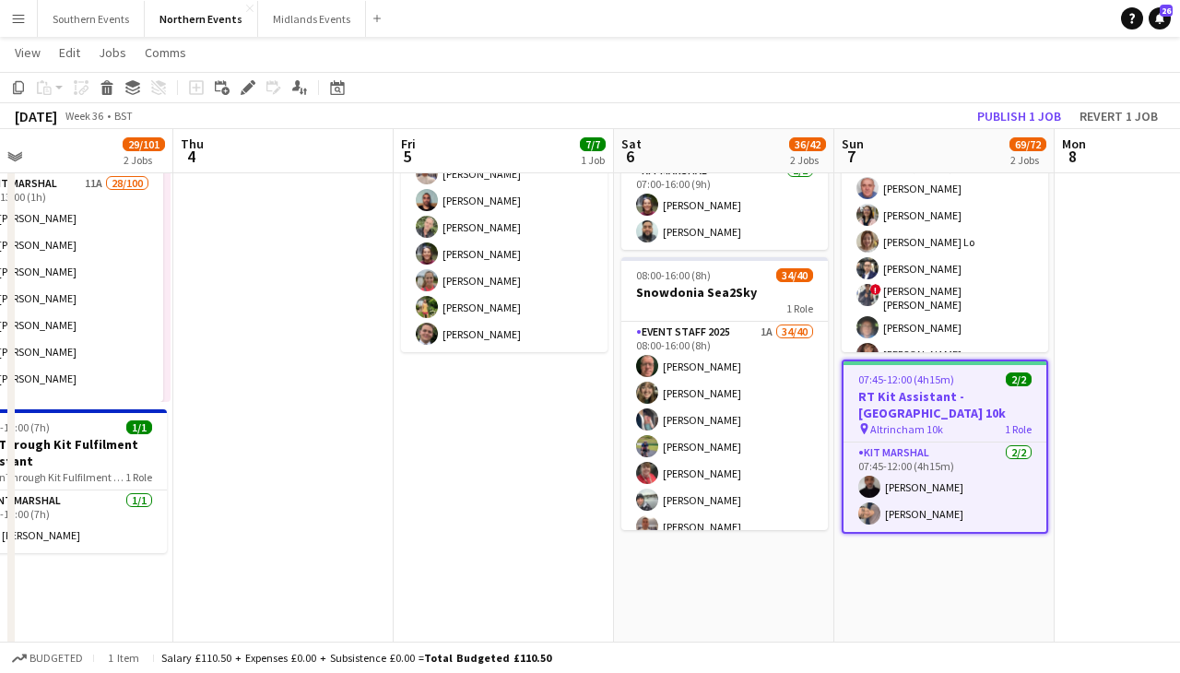
click at [978, 383] on div "07:45-12:00 (4h15m) 2/2" at bounding box center [944, 379] width 203 height 14
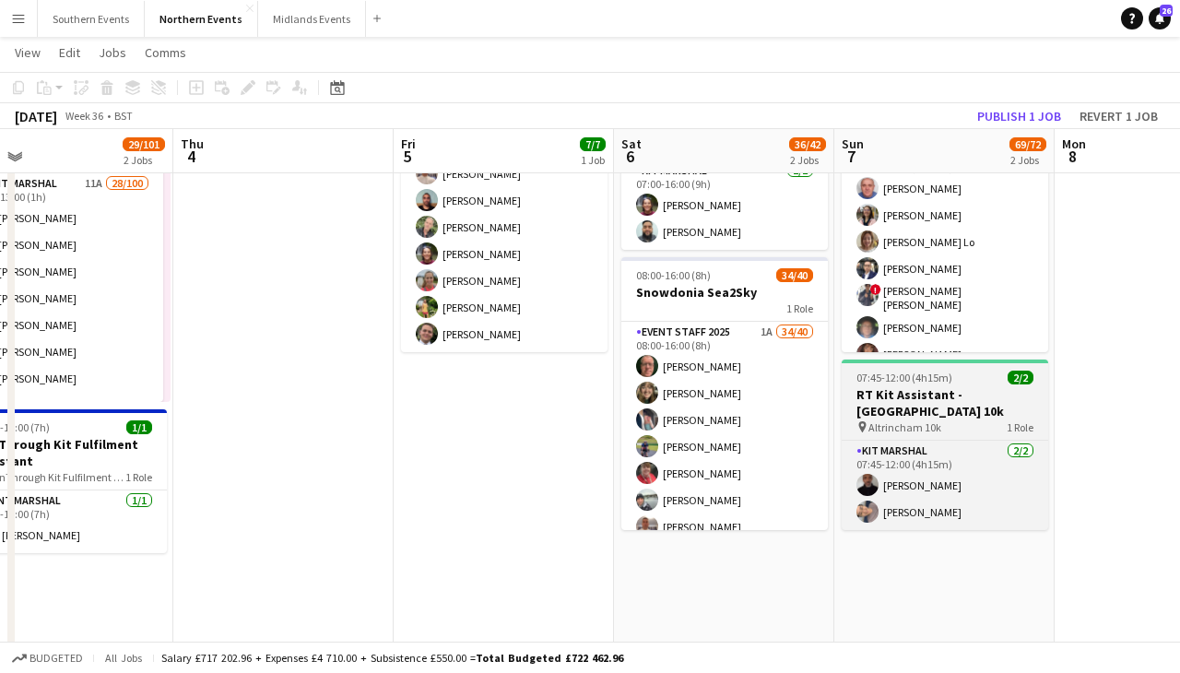
click at [978, 383] on div "07:45-12:00 (4h15m) 2/2" at bounding box center [945, 378] width 206 height 14
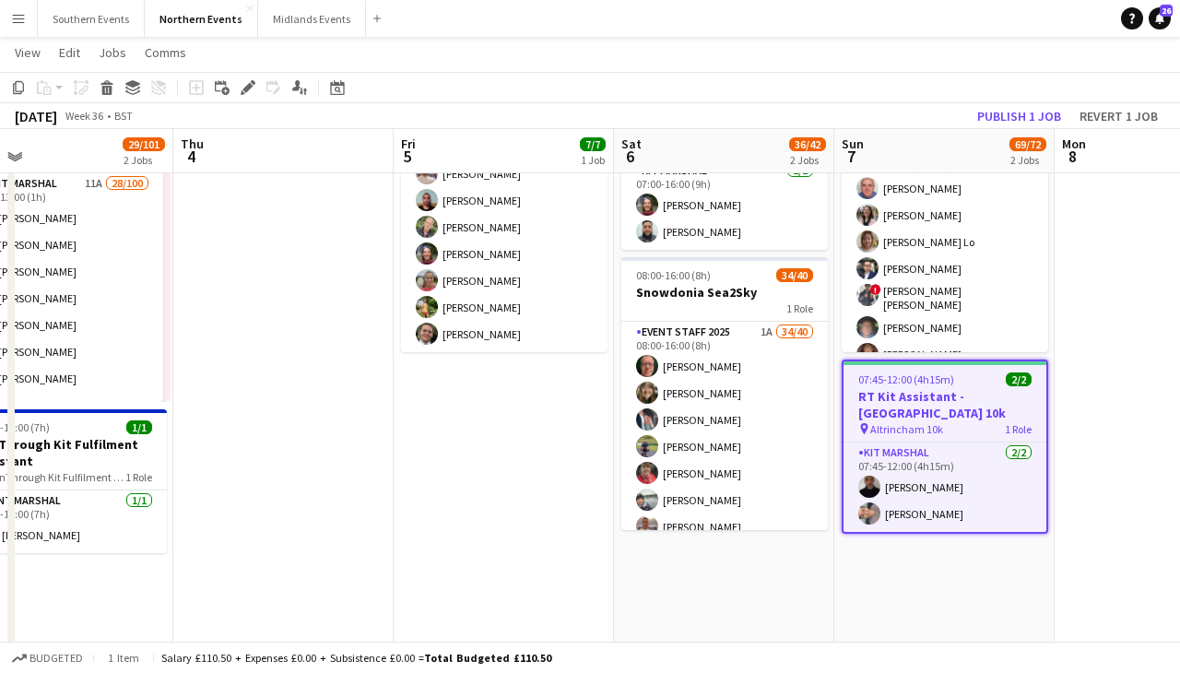
click at [1078, 443] on app-date-cell at bounding box center [1164, 523] width 220 height 902
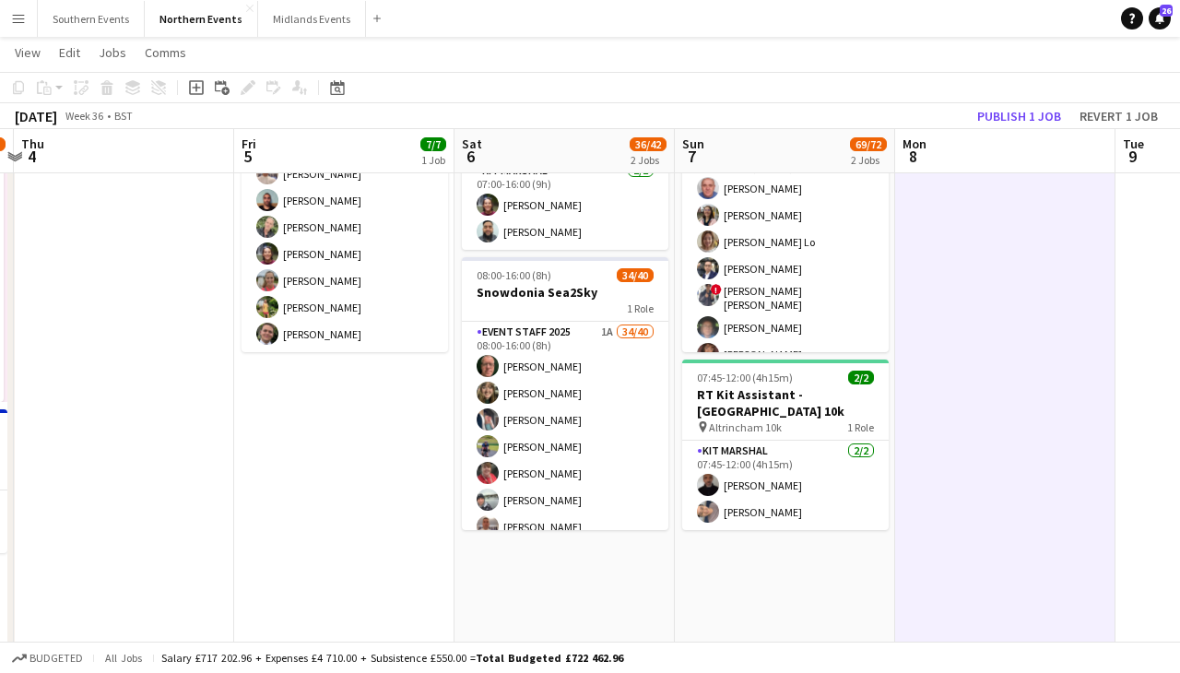
scroll to position [0, 654]
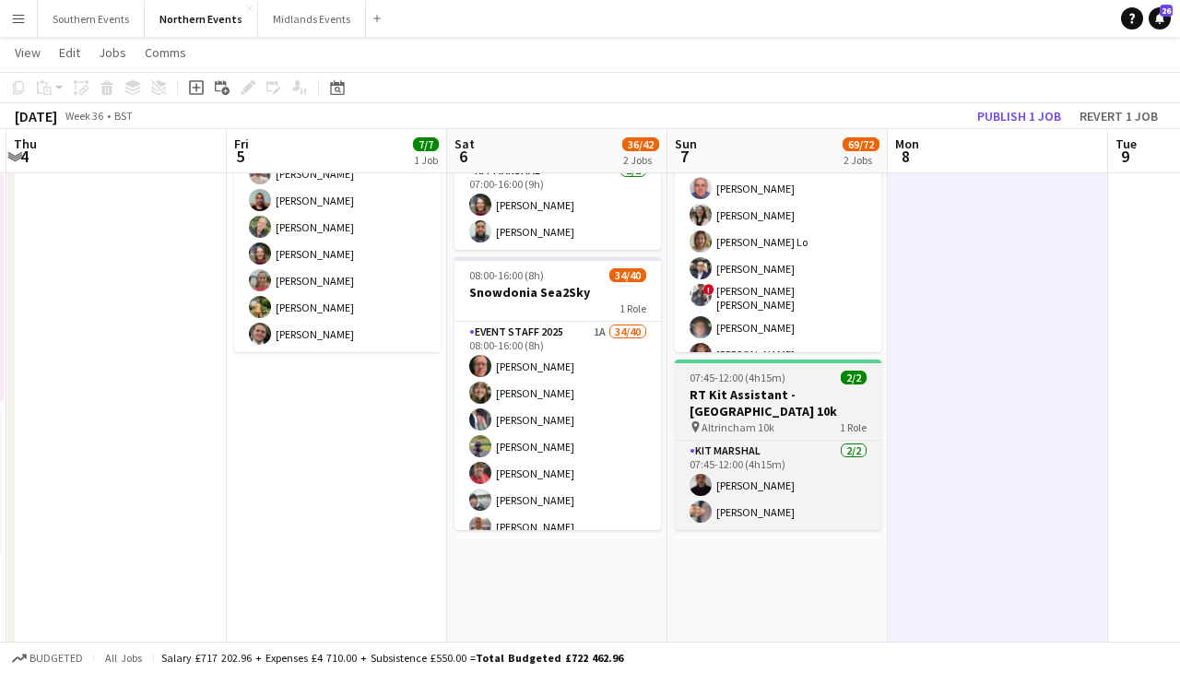
click at [759, 414] on h3 "RT Kit Assistant - [GEOGRAPHIC_DATA] 10k" at bounding box center [778, 402] width 206 height 33
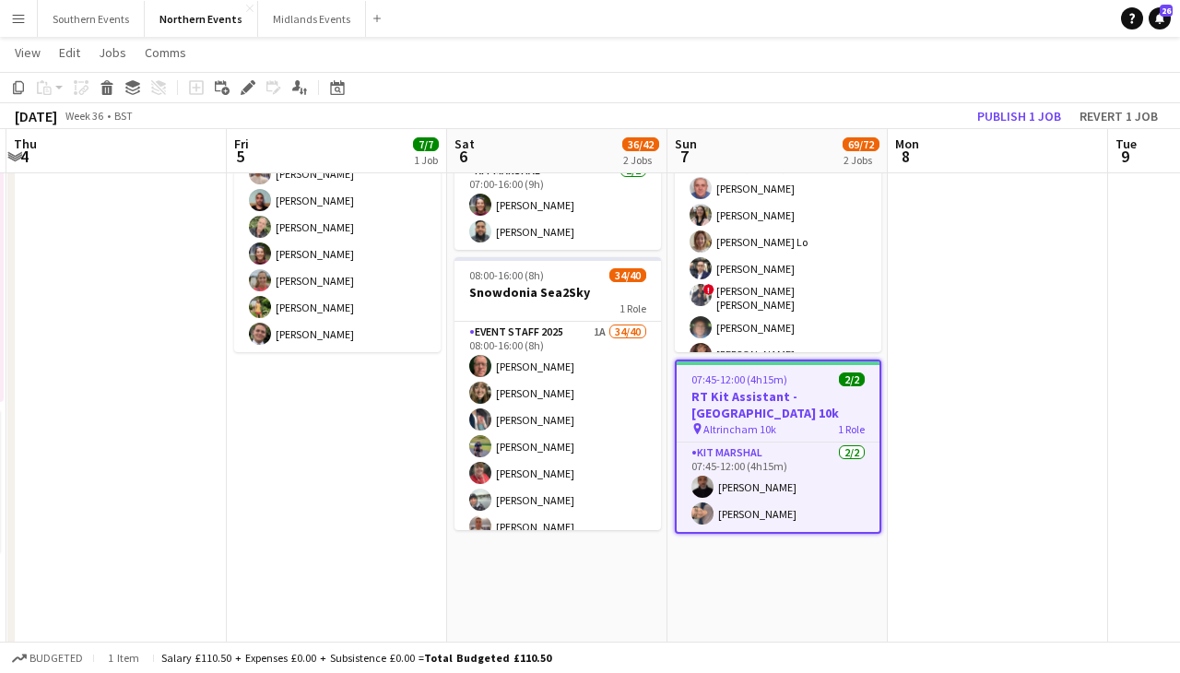
click at [930, 465] on app-date-cell at bounding box center [998, 523] width 220 height 902
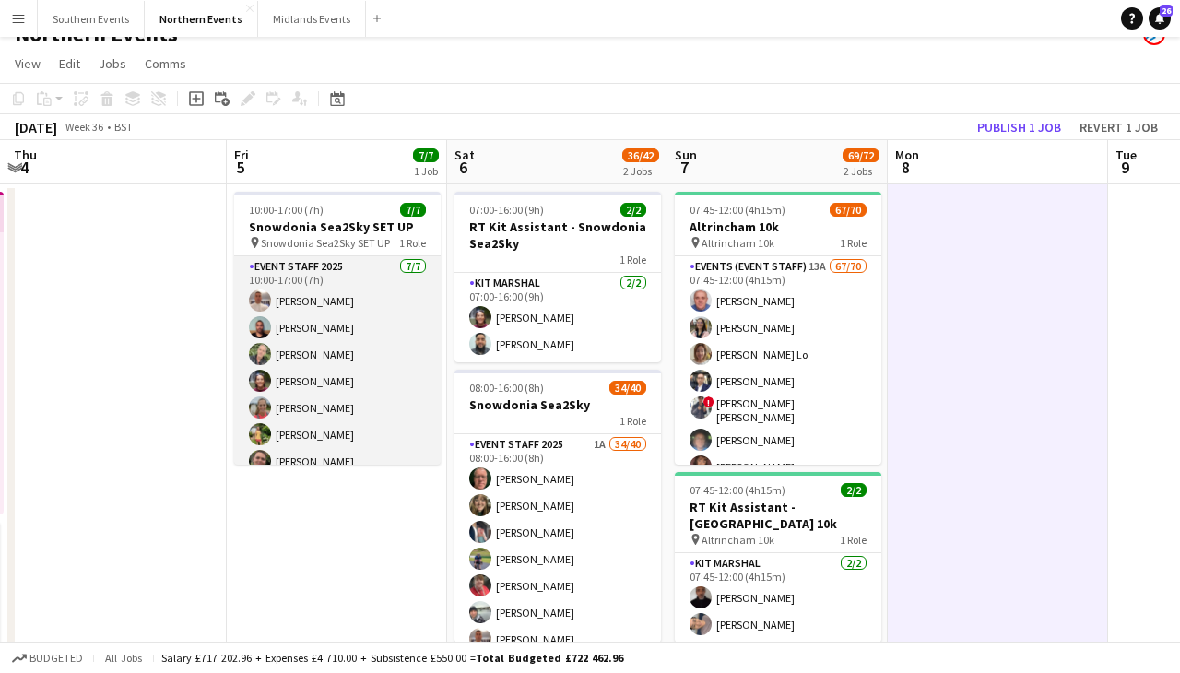
scroll to position [0, 0]
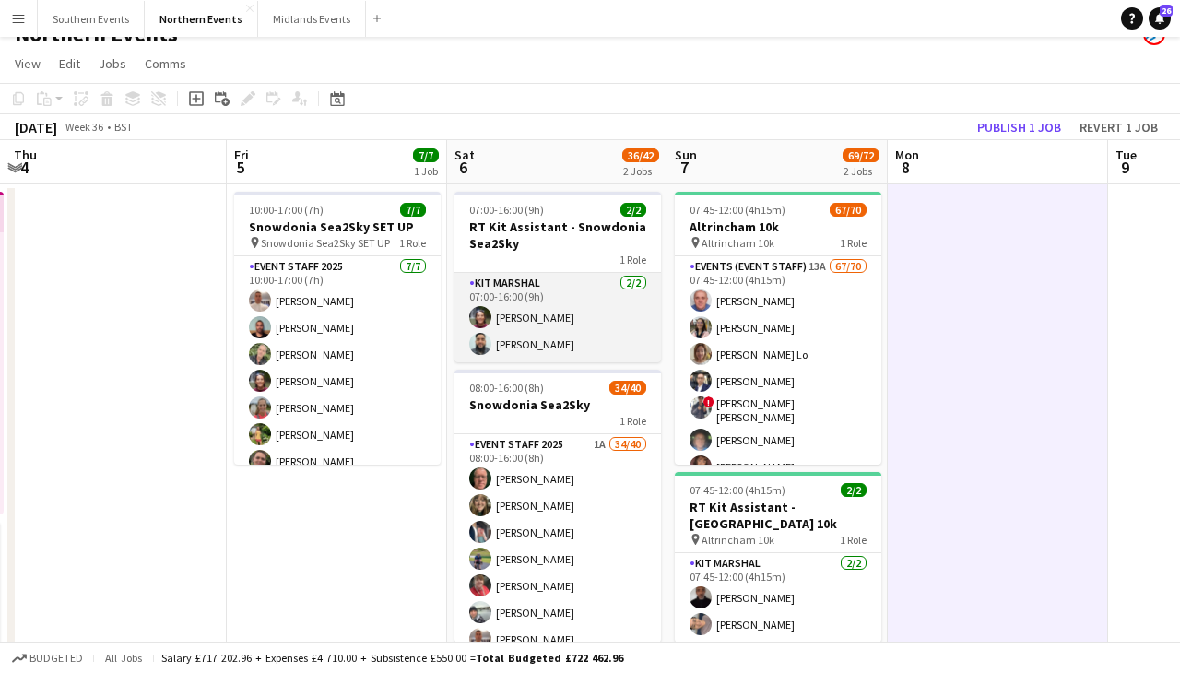
click at [608, 281] on app-card-role "Kit Marshal [DATE] 07:00-16:00 (9h) [PERSON_NAME]" at bounding box center [557, 317] width 206 height 89
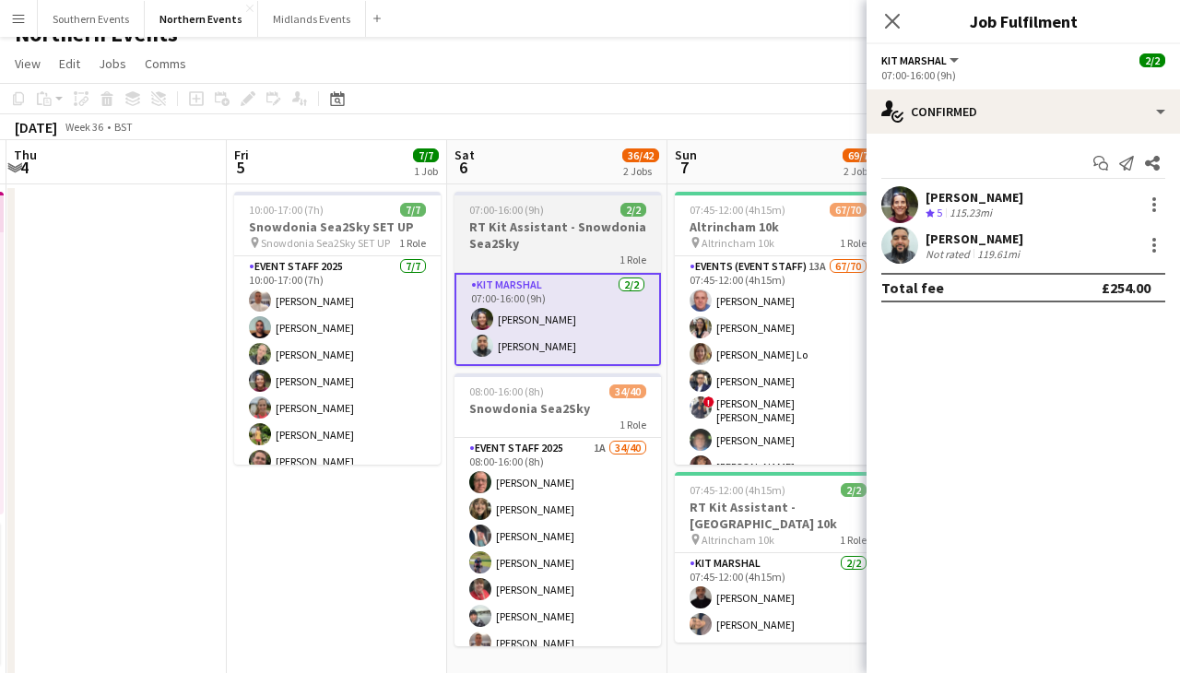
click at [594, 259] on div "1 Role" at bounding box center [557, 259] width 206 height 15
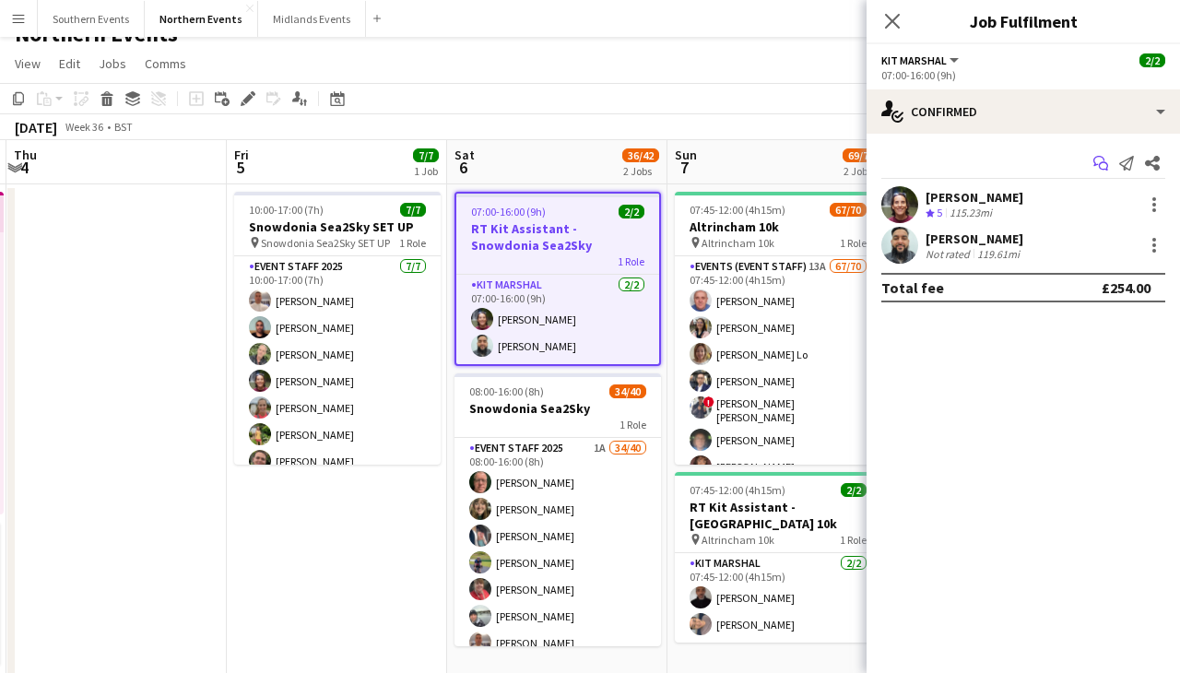
click at [1096, 156] on icon at bounding box center [1098, 161] width 11 height 10
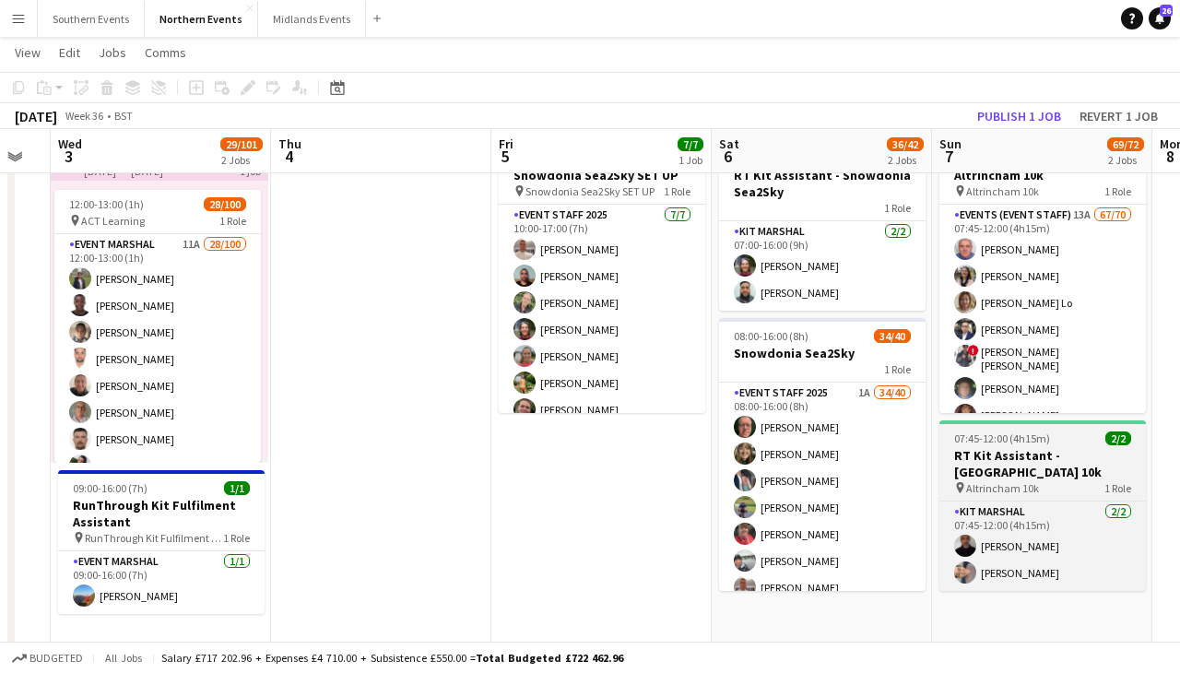
scroll to position [7, 0]
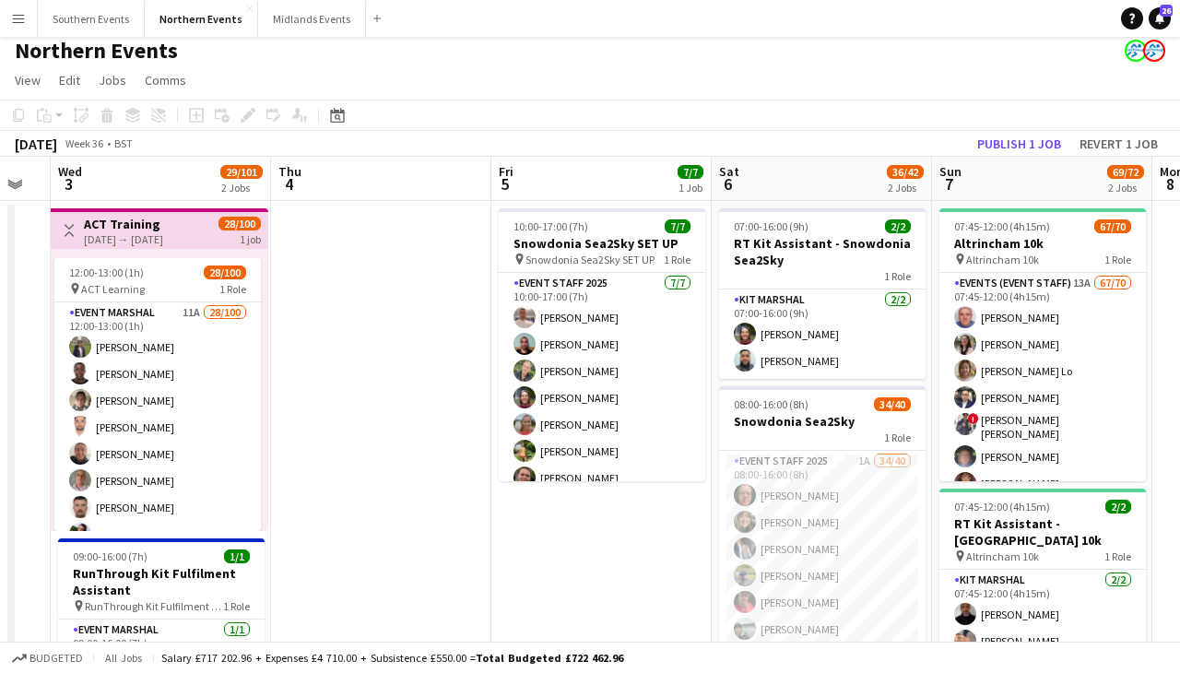
click at [421, 469] on app-date-cell at bounding box center [381, 652] width 220 height 902
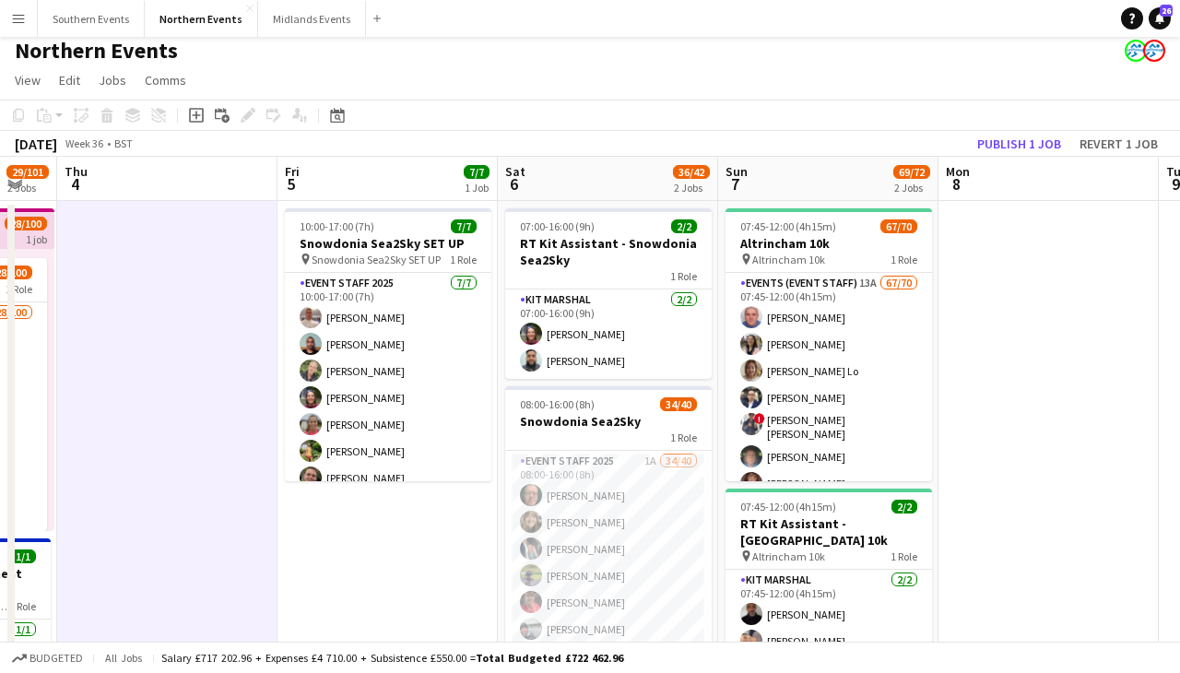
scroll to position [0, 822]
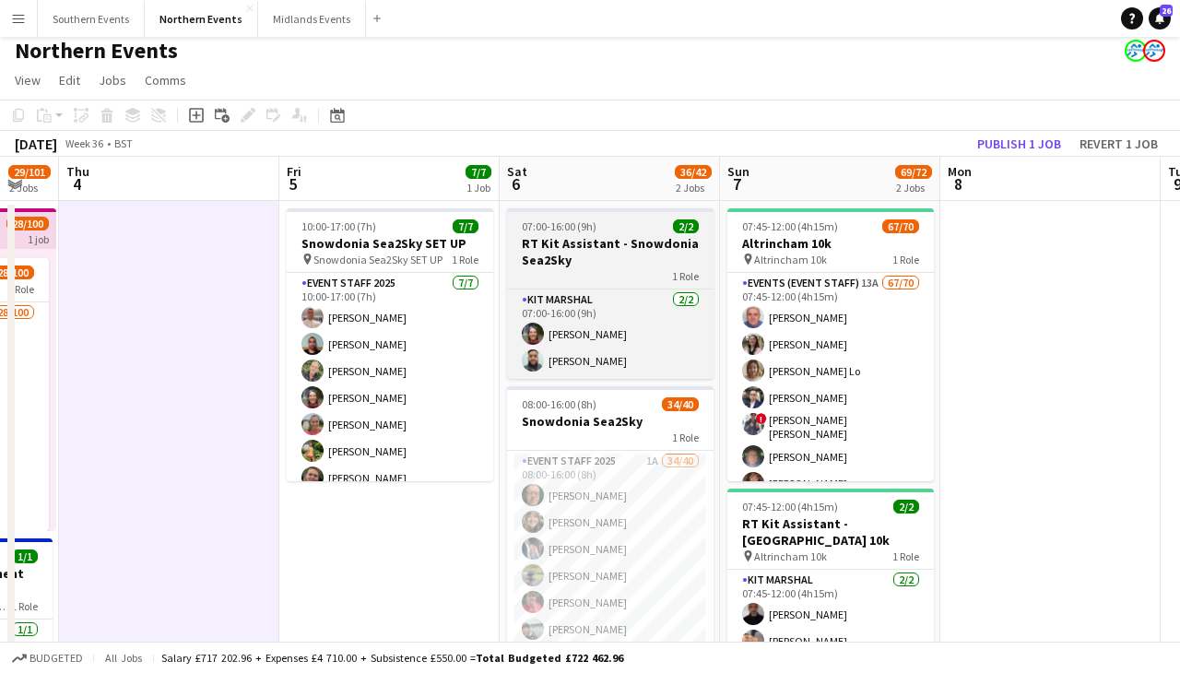
click at [615, 237] on h3 "RT Kit Assistant - Snowdonia Sea2Sky" at bounding box center [610, 251] width 206 height 33
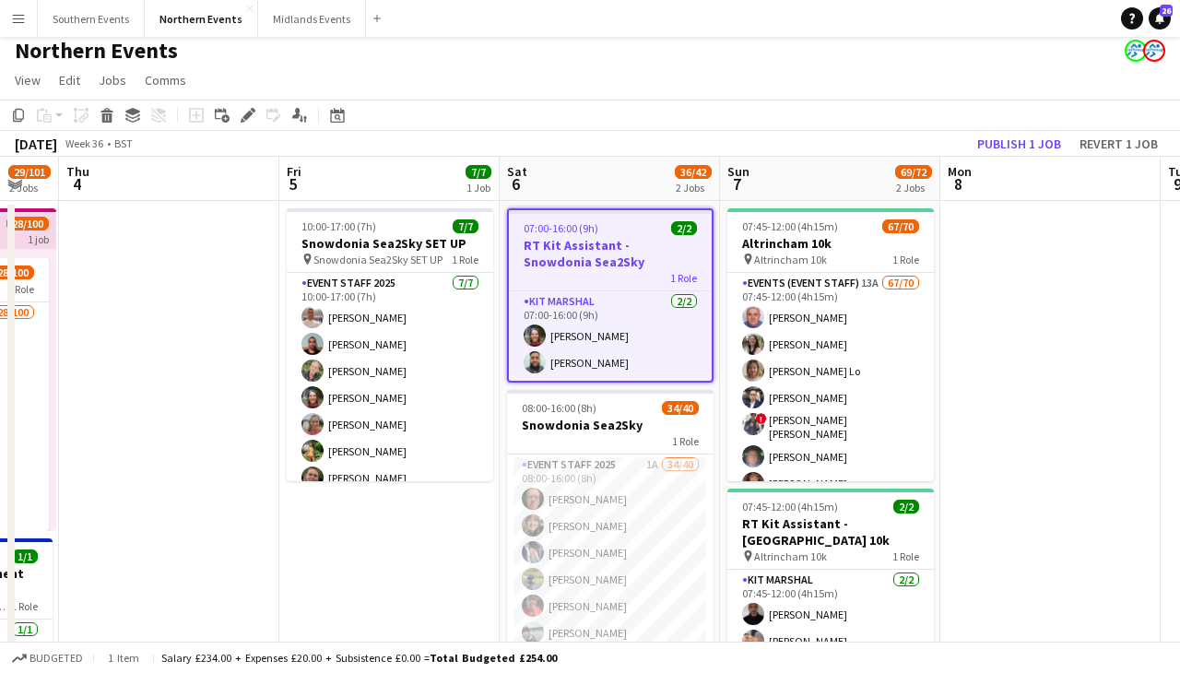
scroll to position [0, 771]
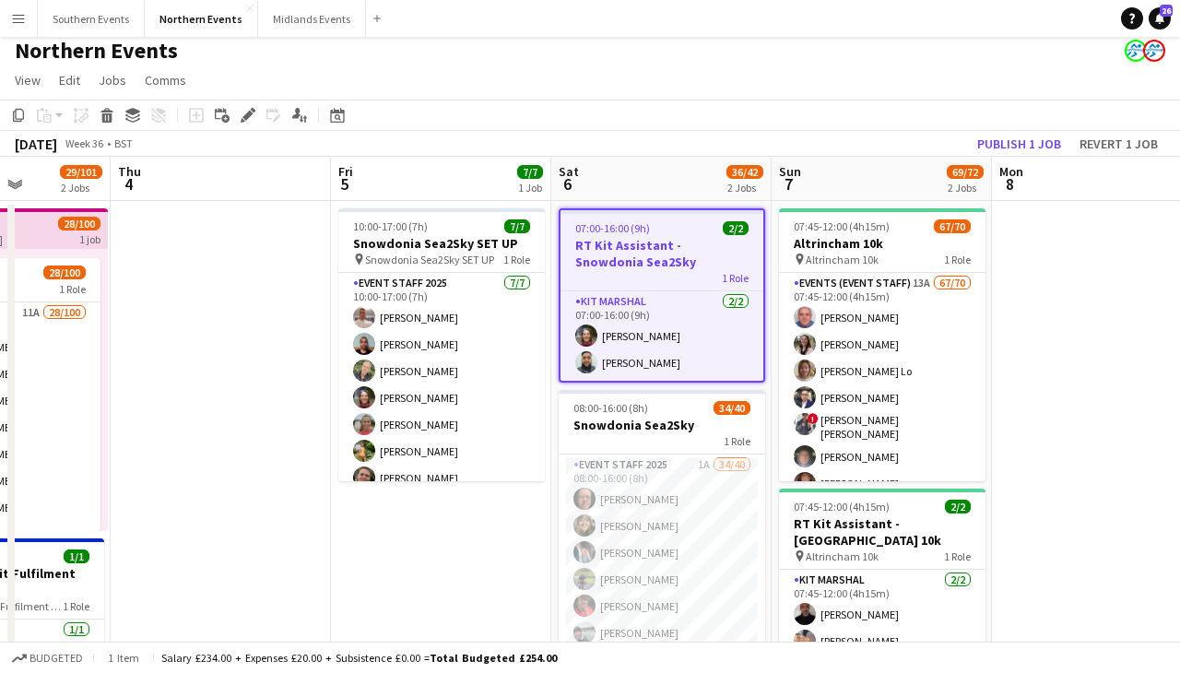
click at [265, 314] on app-date-cell at bounding box center [221, 652] width 220 height 902
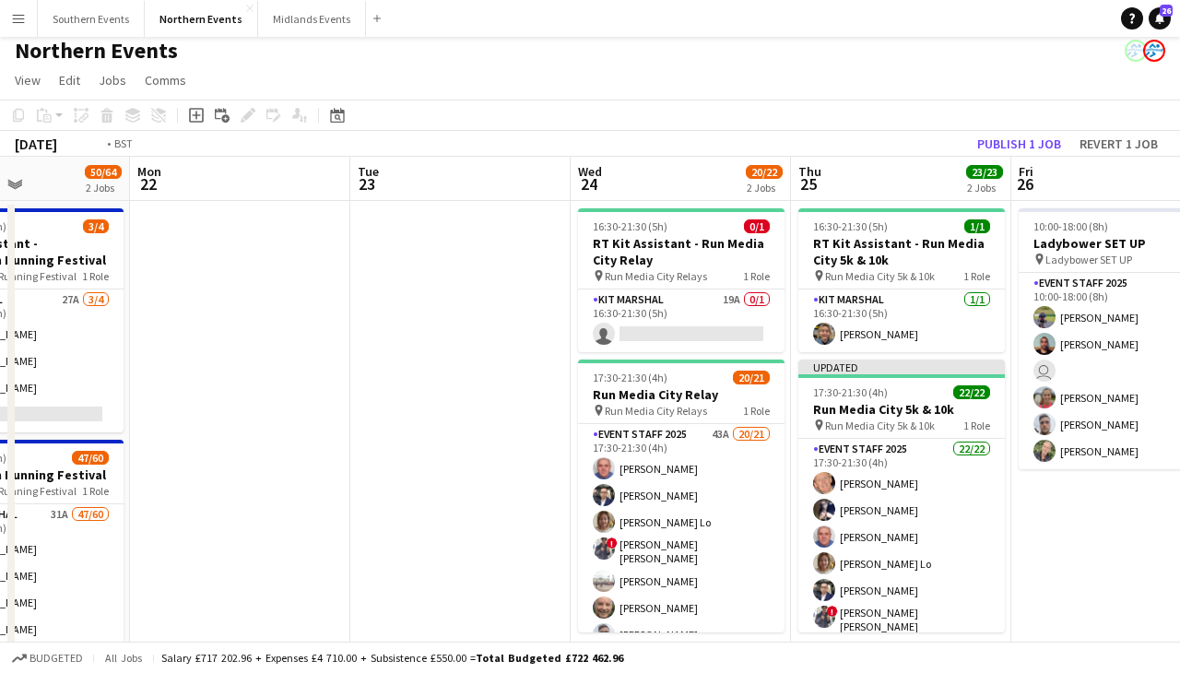
scroll to position [0, 762]
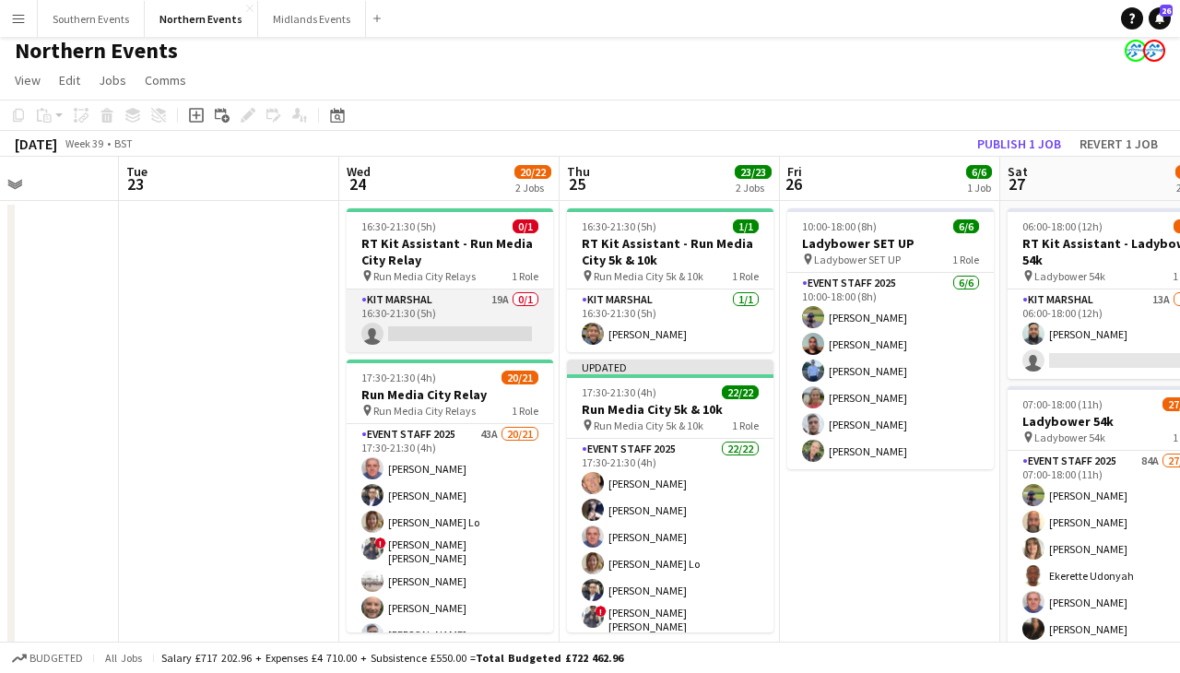
click at [442, 343] on app-card-role "Kit Marshal 19A 0/1 16:30-21:30 (5h) single-neutral-actions" at bounding box center [450, 320] width 206 height 63
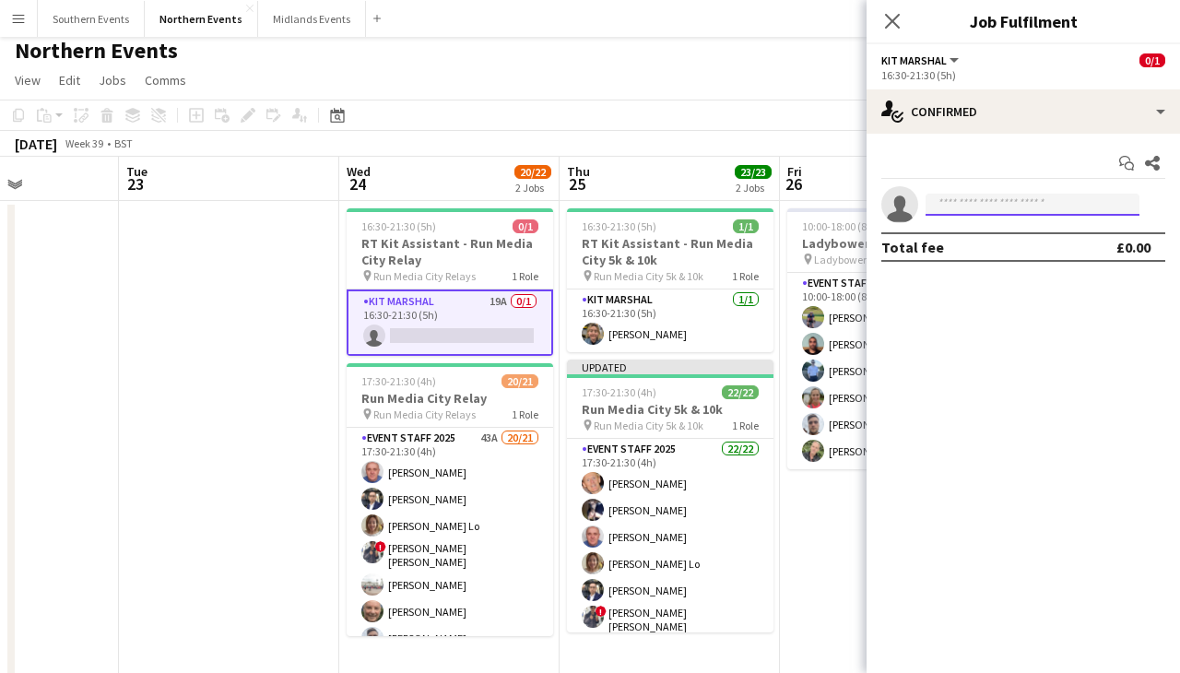
click at [995, 200] on input at bounding box center [1032, 205] width 214 height 22
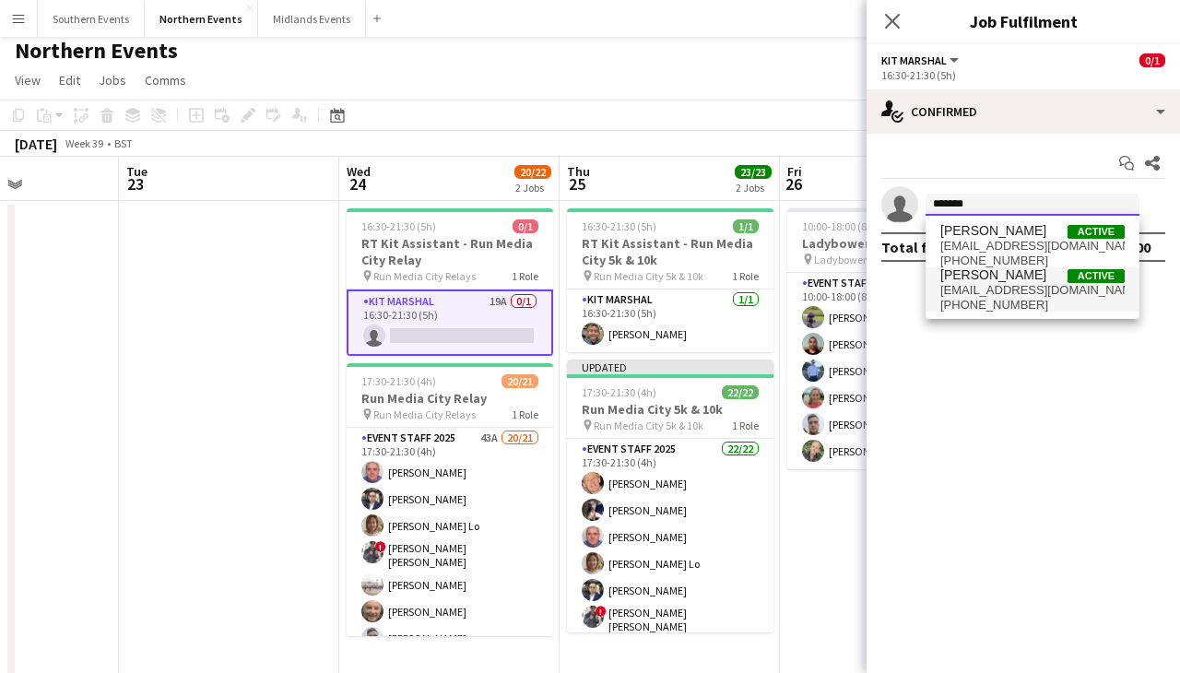
type input "*******"
click at [1017, 286] on span "[EMAIL_ADDRESS][DOMAIN_NAME]" at bounding box center [1032, 290] width 184 height 15
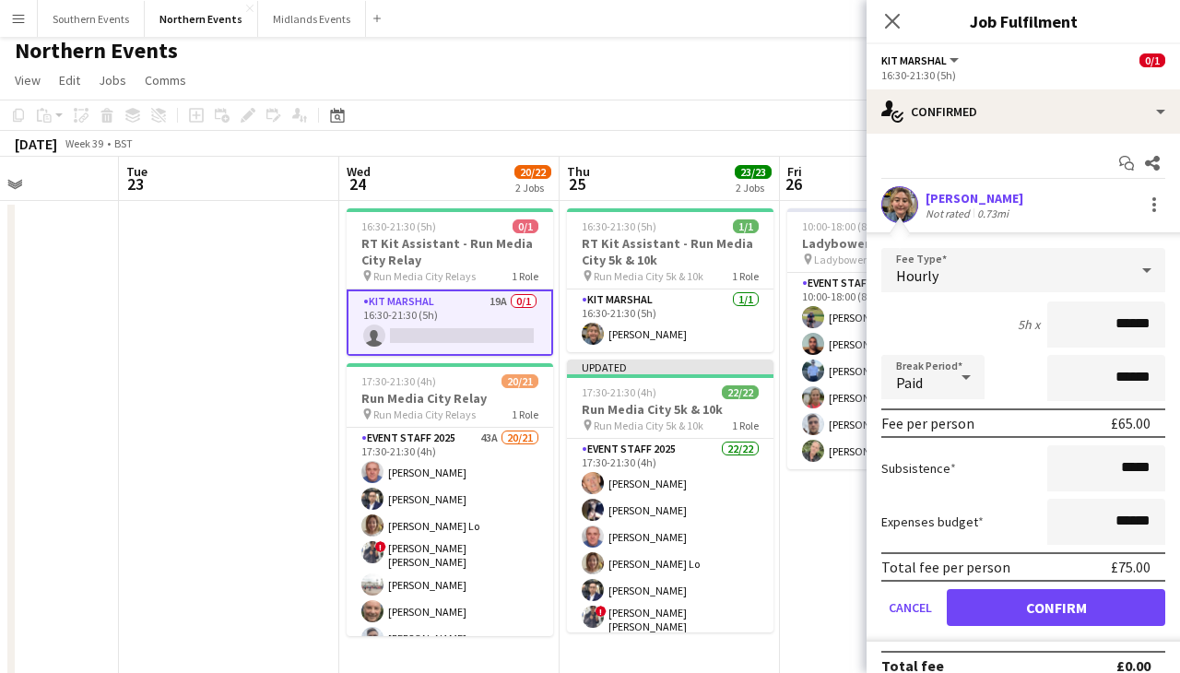
click at [945, 383] on div "Paid" at bounding box center [914, 377] width 66 height 44
click at [945, 381] on div at bounding box center [590, 336] width 1180 height 673
click at [1057, 274] on div "Hourly" at bounding box center [1004, 270] width 247 height 44
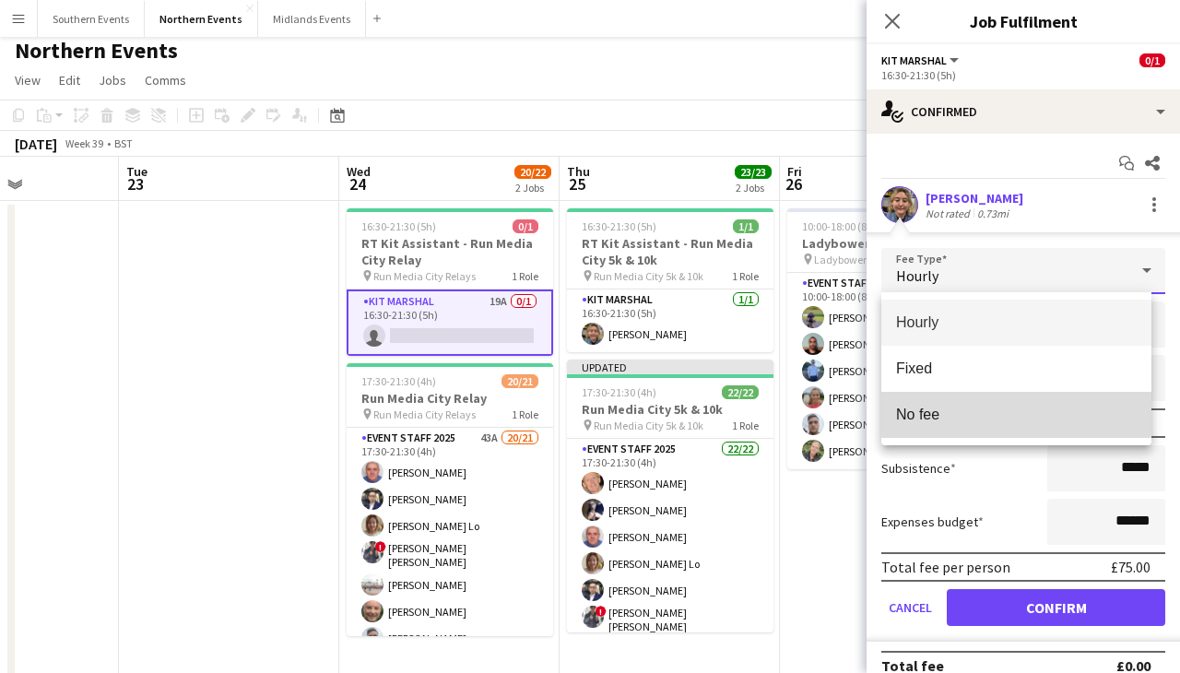
click at [942, 400] on mat-option "No fee" at bounding box center [1016, 415] width 270 height 46
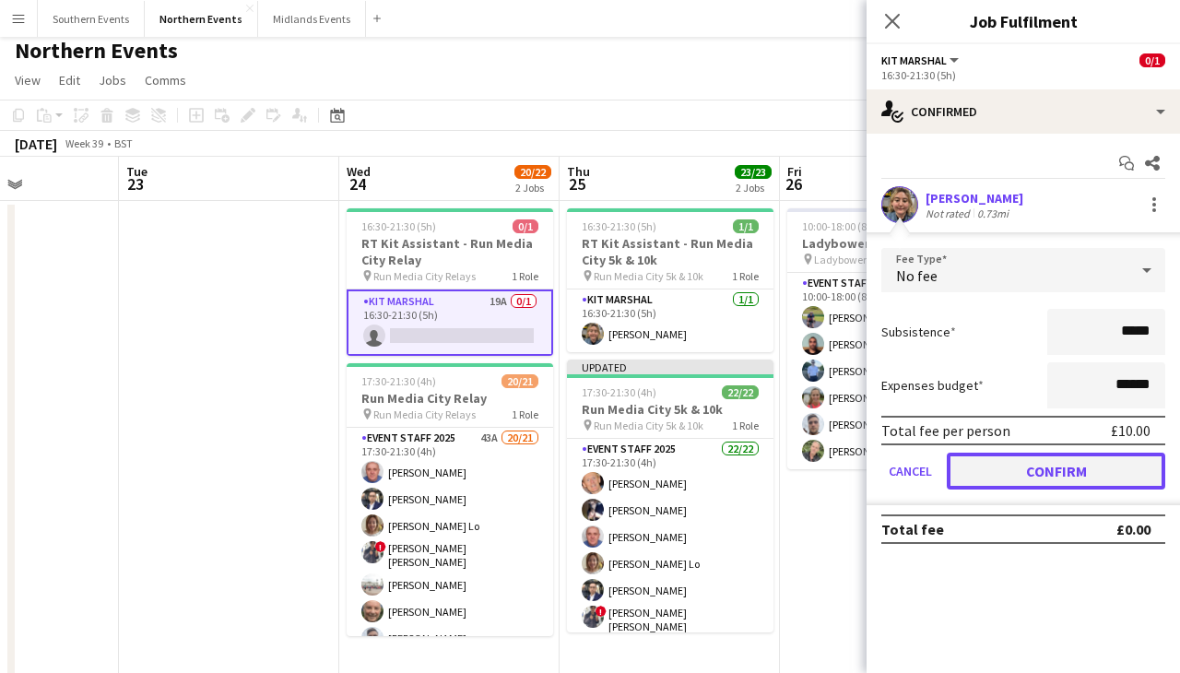
click at [1091, 458] on button "Confirm" at bounding box center [1056, 471] width 218 height 37
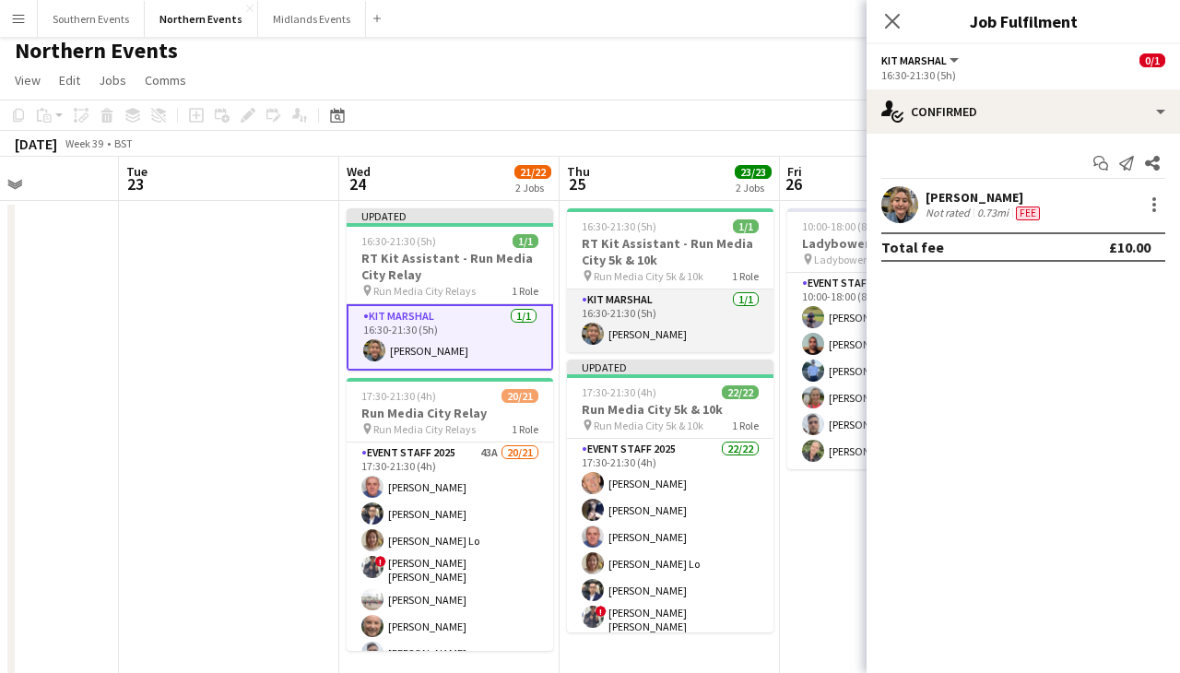
click at [672, 318] on app-card-role "Kit Marshal [DATE] 16:30-21:30 (5h) [PERSON_NAME]" at bounding box center [670, 320] width 206 height 63
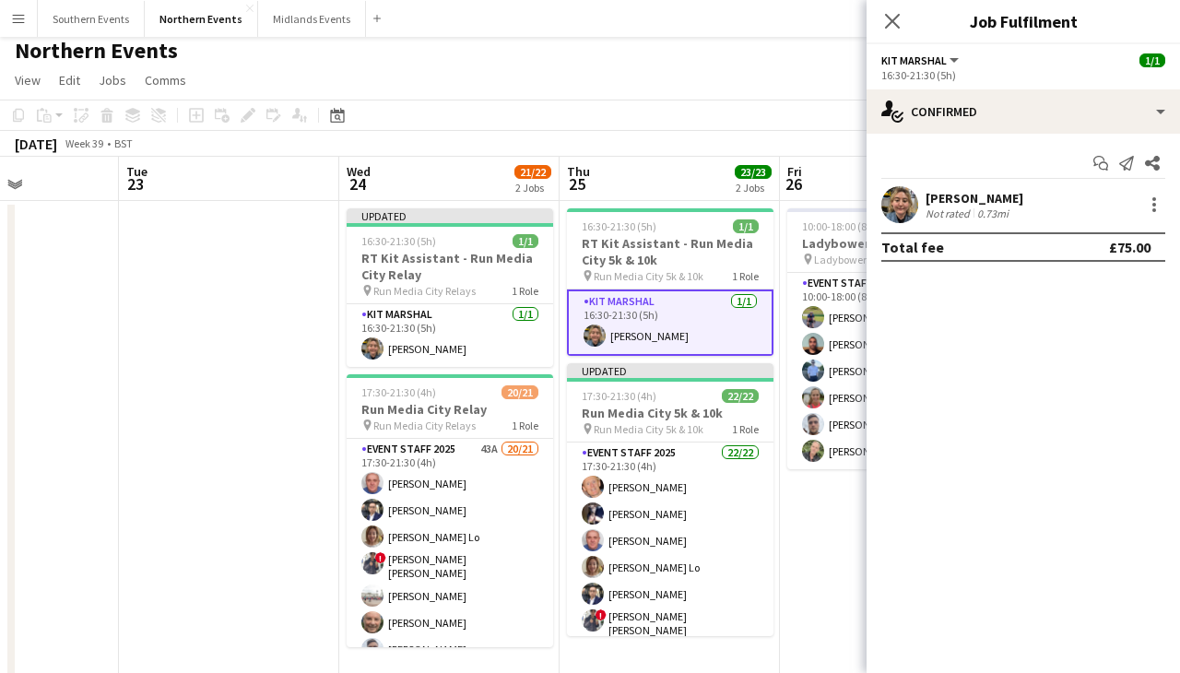
click at [1069, 197] on div "[PERSON_NAME] Not rated 0.73mi" at bounding box center [1022, 204] width 313 height 37
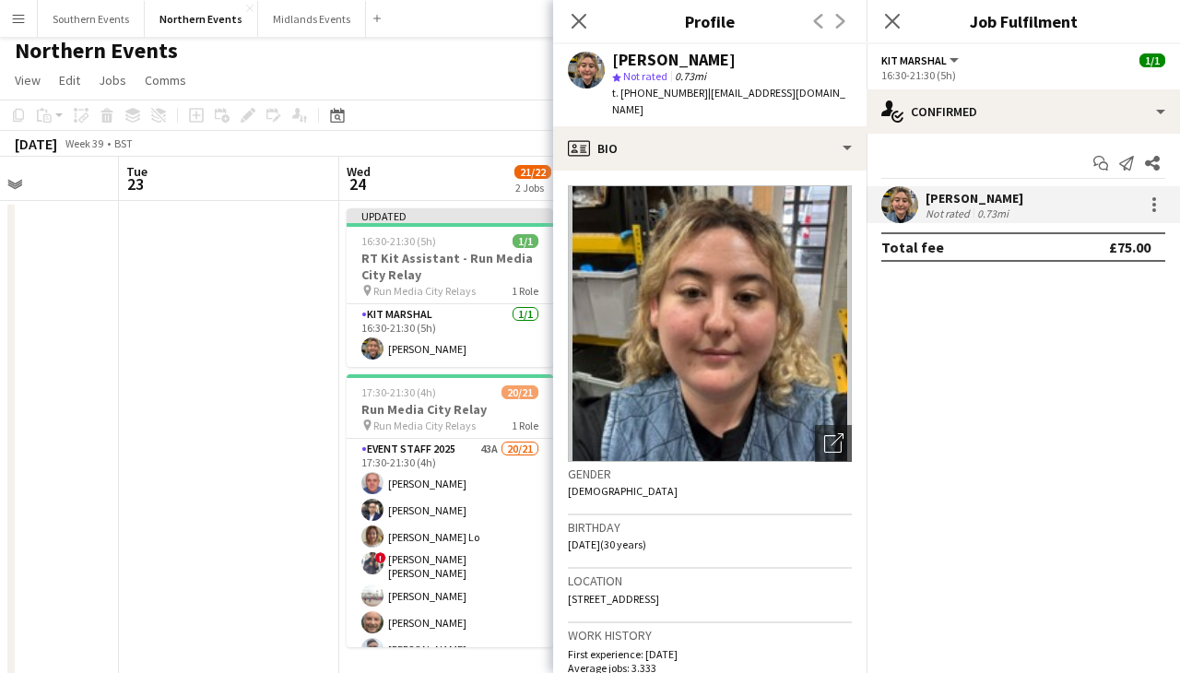
click at [1086, 247] on div "Total fee £75.00" at bounding box center [1023, 246] width 284 height 29
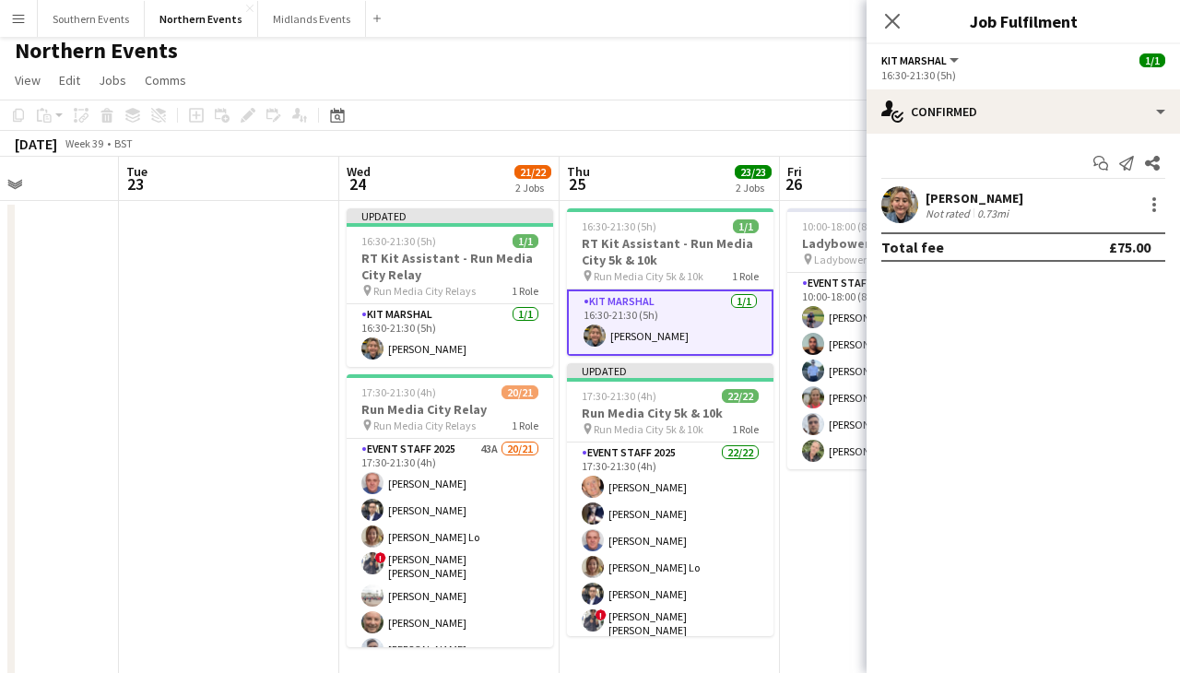
click at [1117, 202] on div "[PERSON_NAME] Not rated 0.73mi" at bounding box center [1022, 204] width 313 height 37
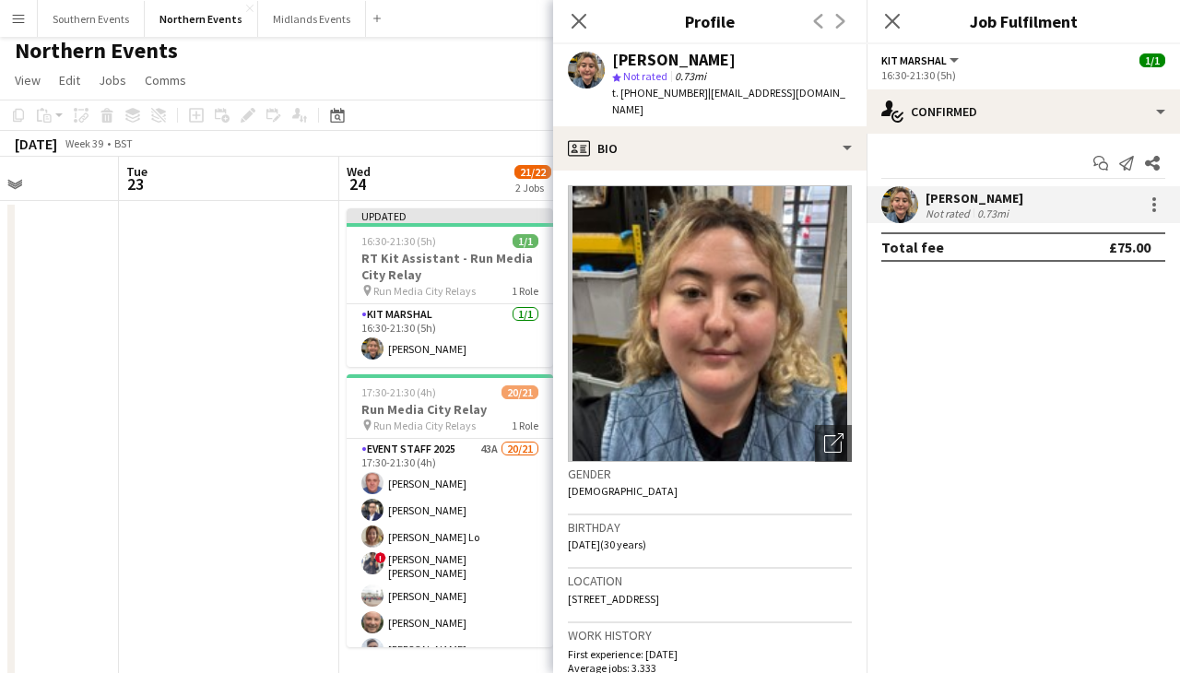
click at [1166, 197] on div "[PERSON_NAME] Not rated 0.73mi" at bounding box center [1022, 204] width 313 height 37
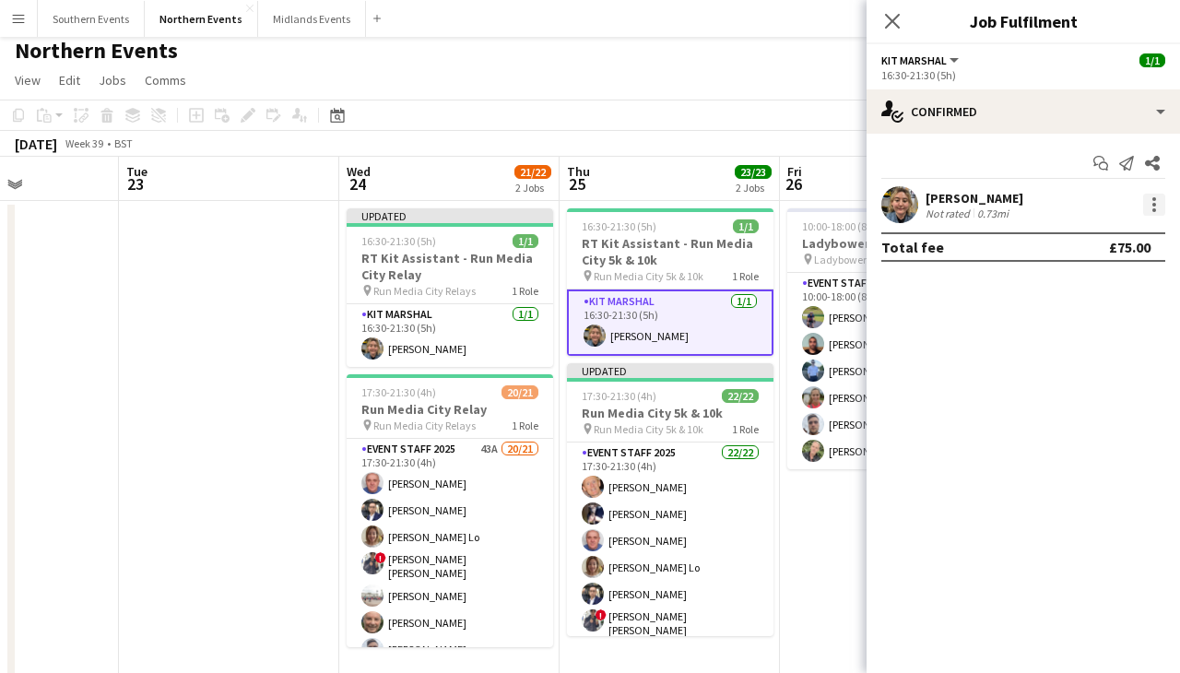
click at [1158, 201] on div at bounding box center [1154, 205] width 22 height 22
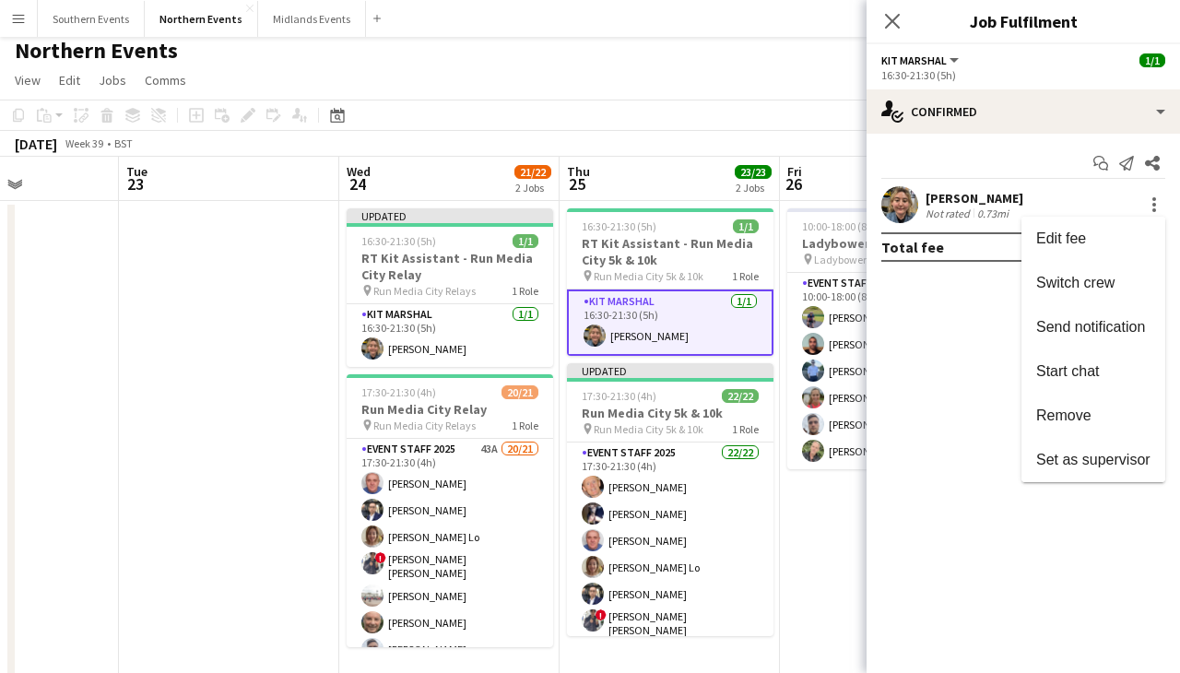
click at [935, 379] on div at bounding box center [590, 336] width 1180 height 673
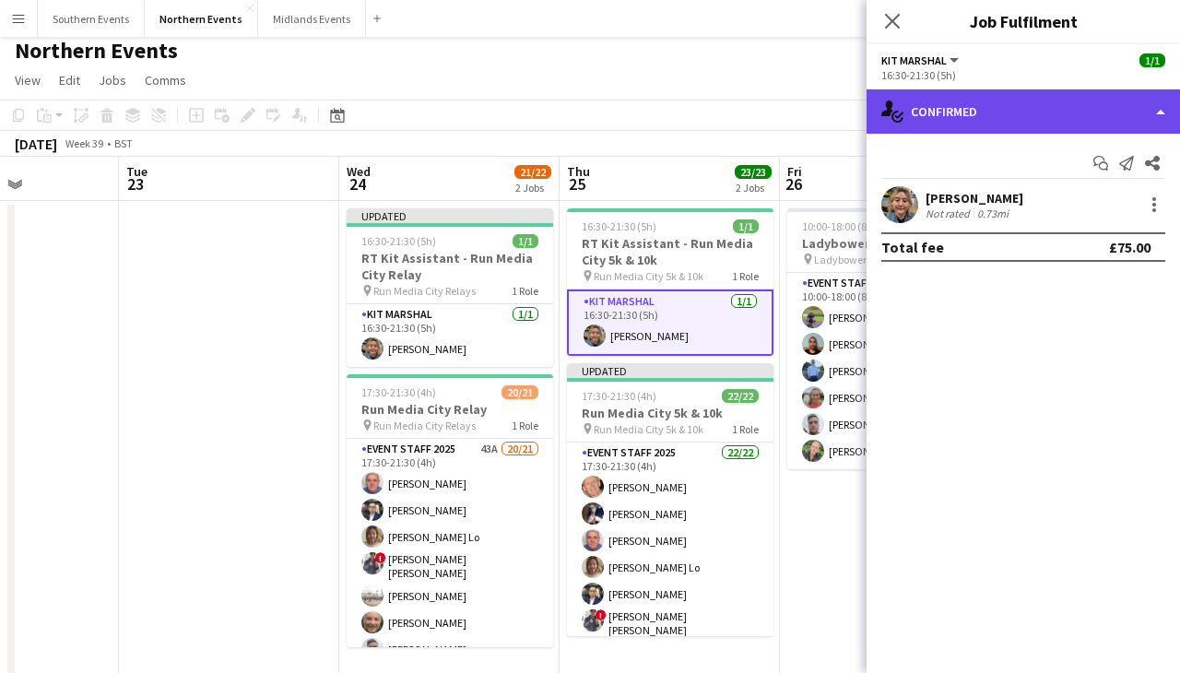
click at [978, 116] on div "single-neutral-actions-check-2 Confirmed" at bounding box center [1022, 111] width 313 height 44
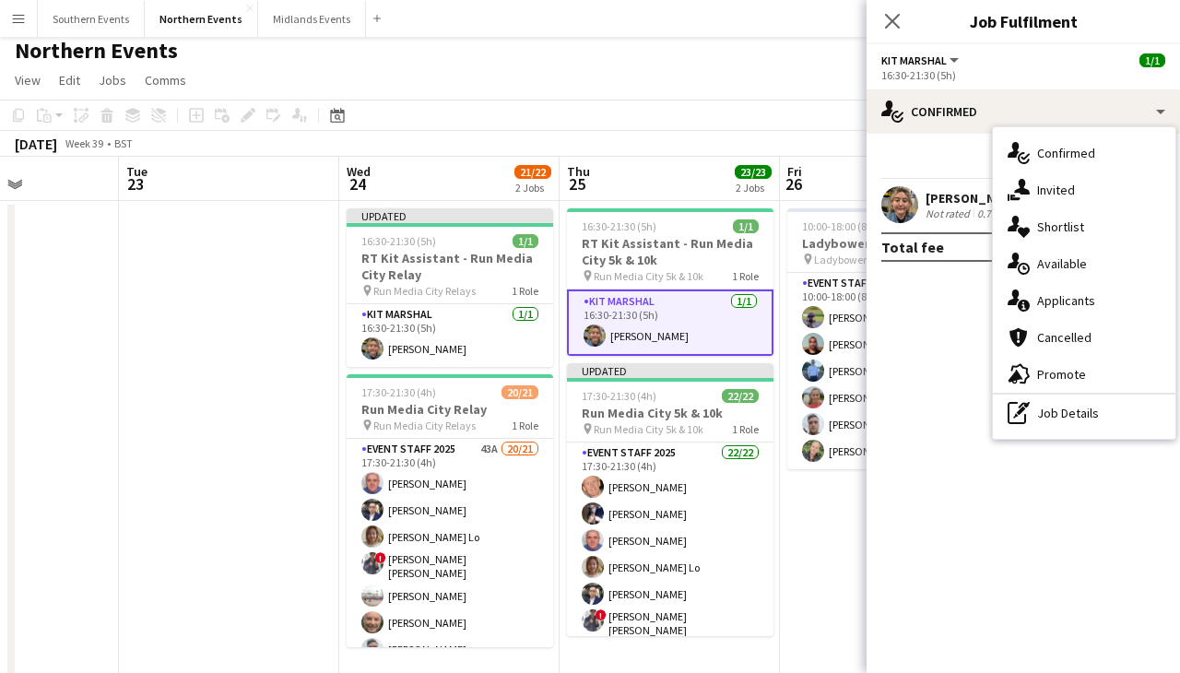
click at [940, 362] on mat-expansion-panel "check Confirmed Start chat Send notification Share [PERSON_NAME] Not rated 0.73…" at bounding box center [1022, 403] width 313 height 539
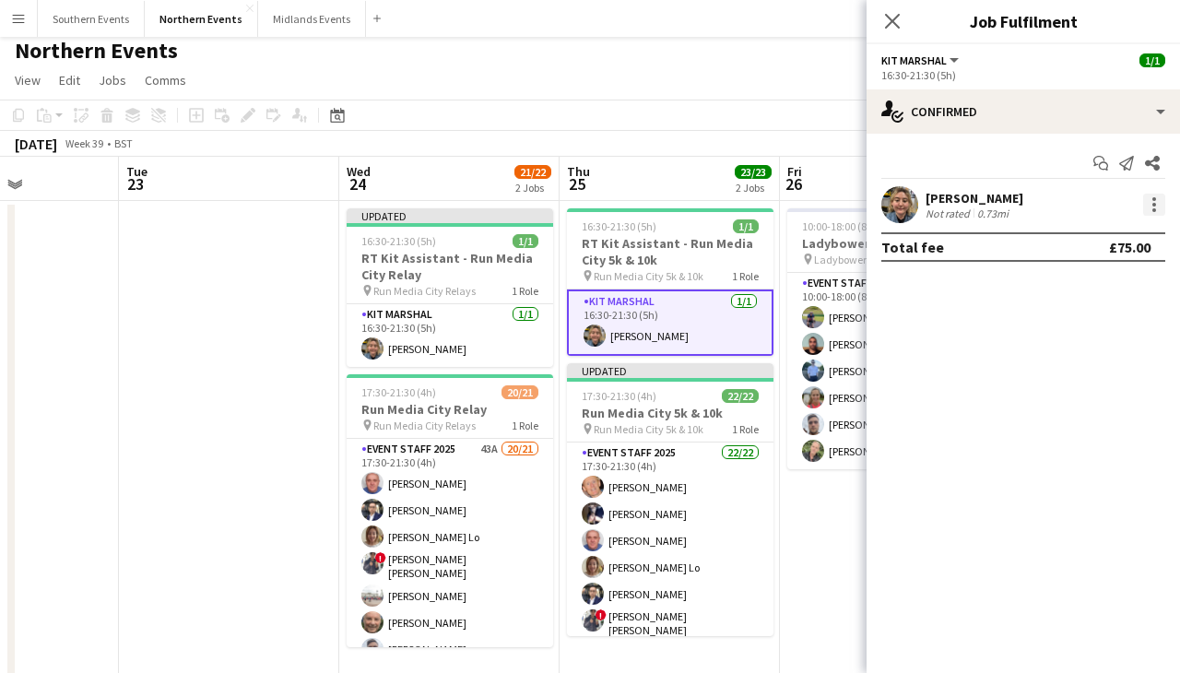
click at [1158, 199] on div at bounding box center [1154, 205] width 22 height 22
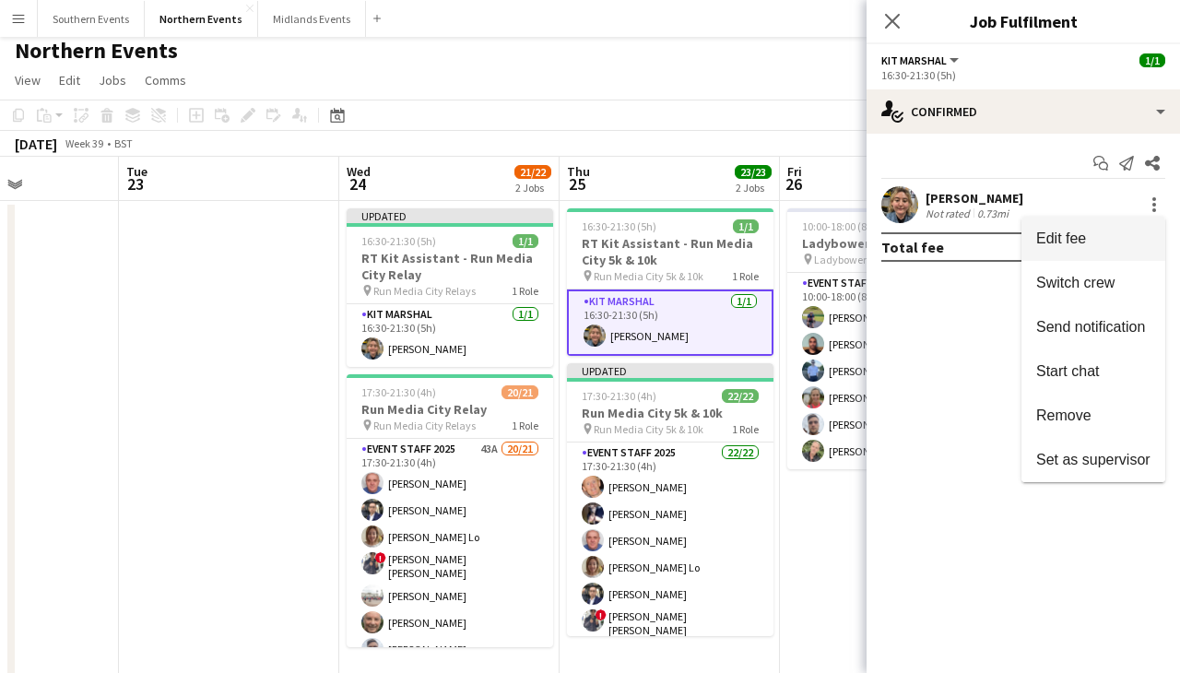
click at [1069, 253] on button "Edit fee" at bounding box center [1093, 239] width 144 height 44
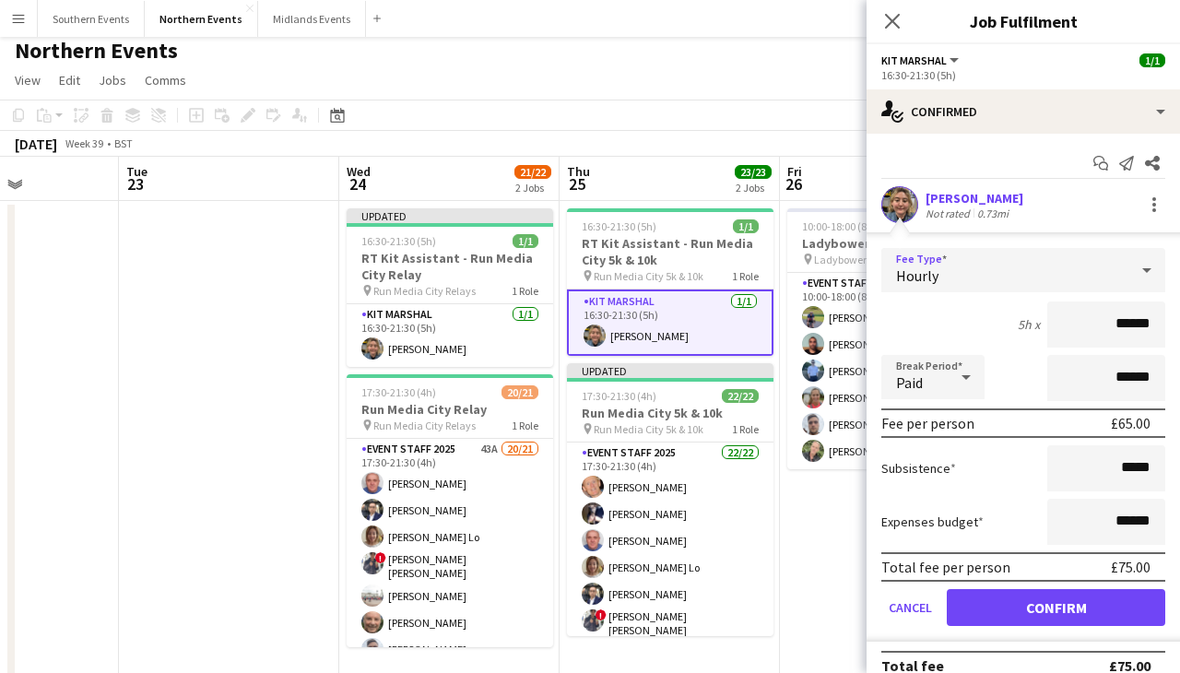
click at [928, 266] on span "Hourly" at bounding box center [917, 275] width 42 height 18
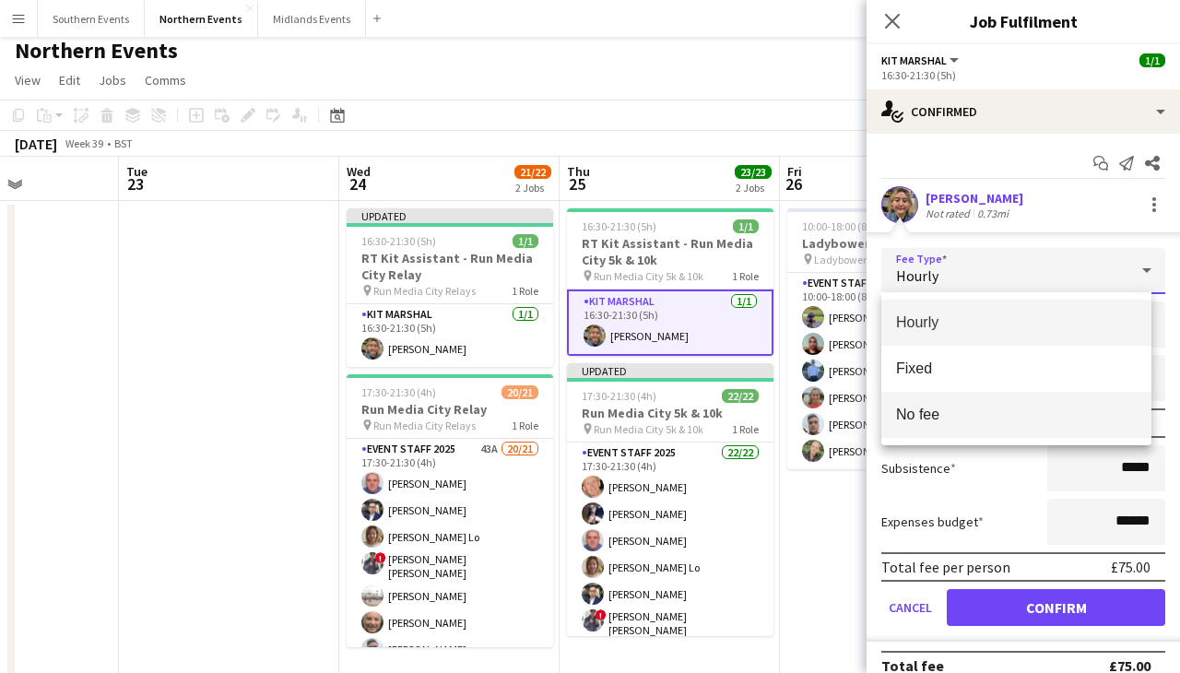
click at [910, 414] on span "No fee" at bounding box center [1016, 415] width 241 height 18
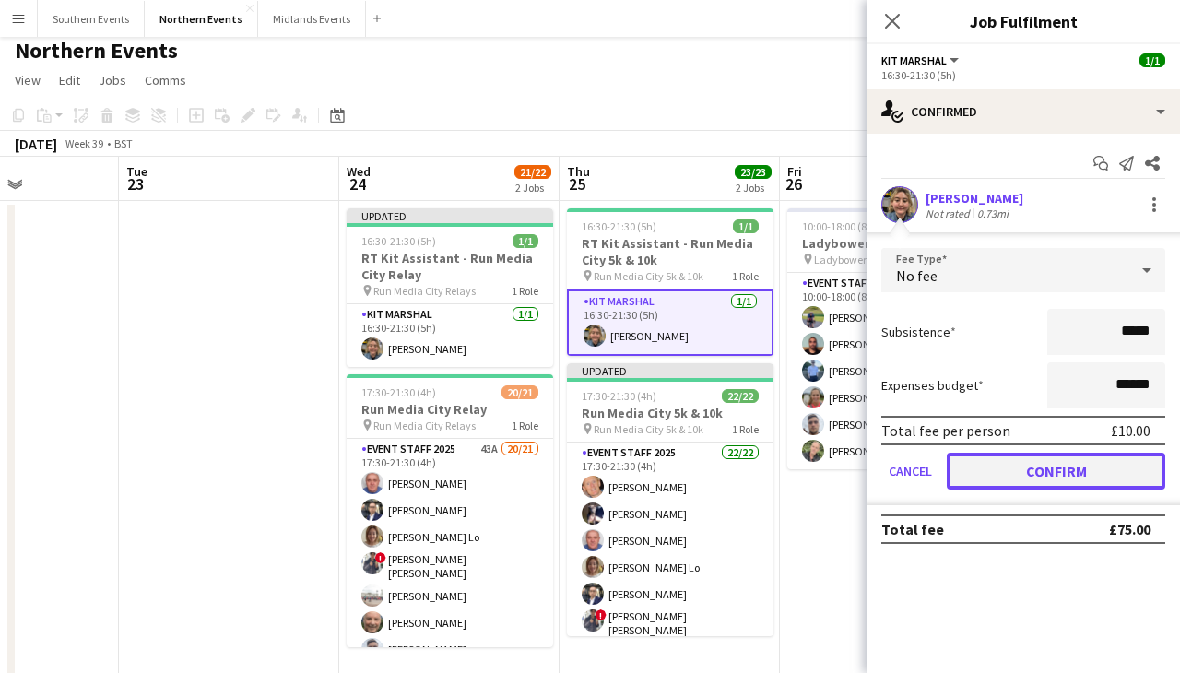
click at [999, 459] on button "Confirm" at bounding box center [1056, 471] width 218 height 37
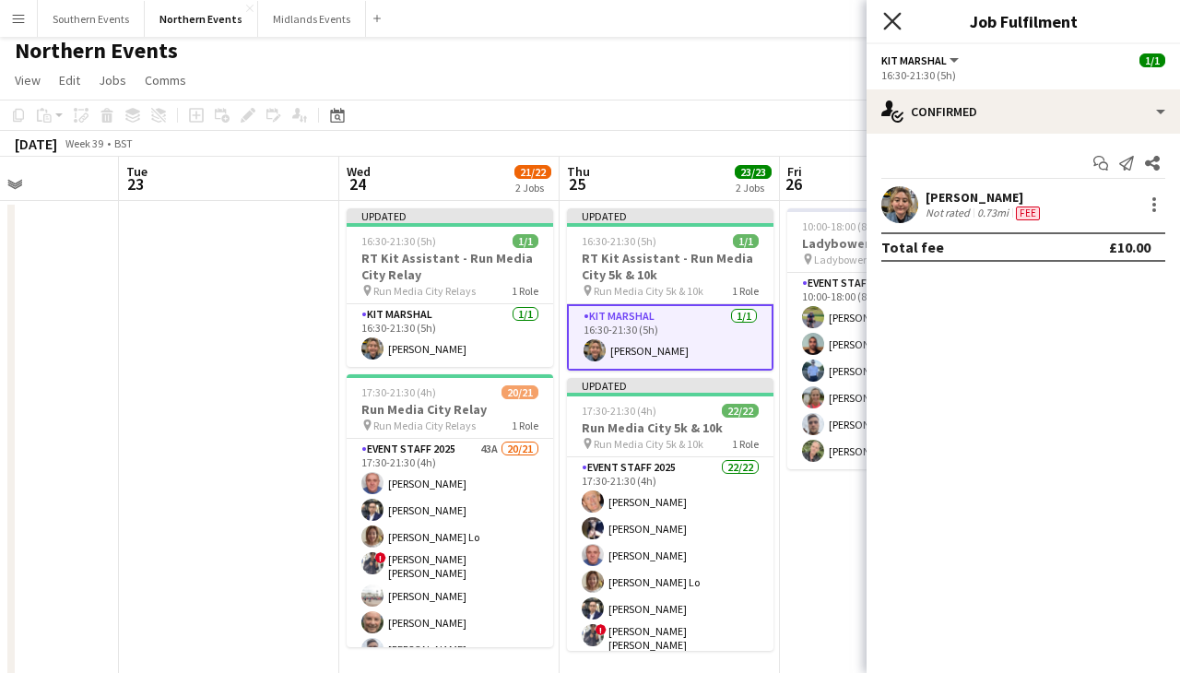
click at [886, 23] on icon "Close pop-in" at bounding box center [892, 21] width 18 height 18
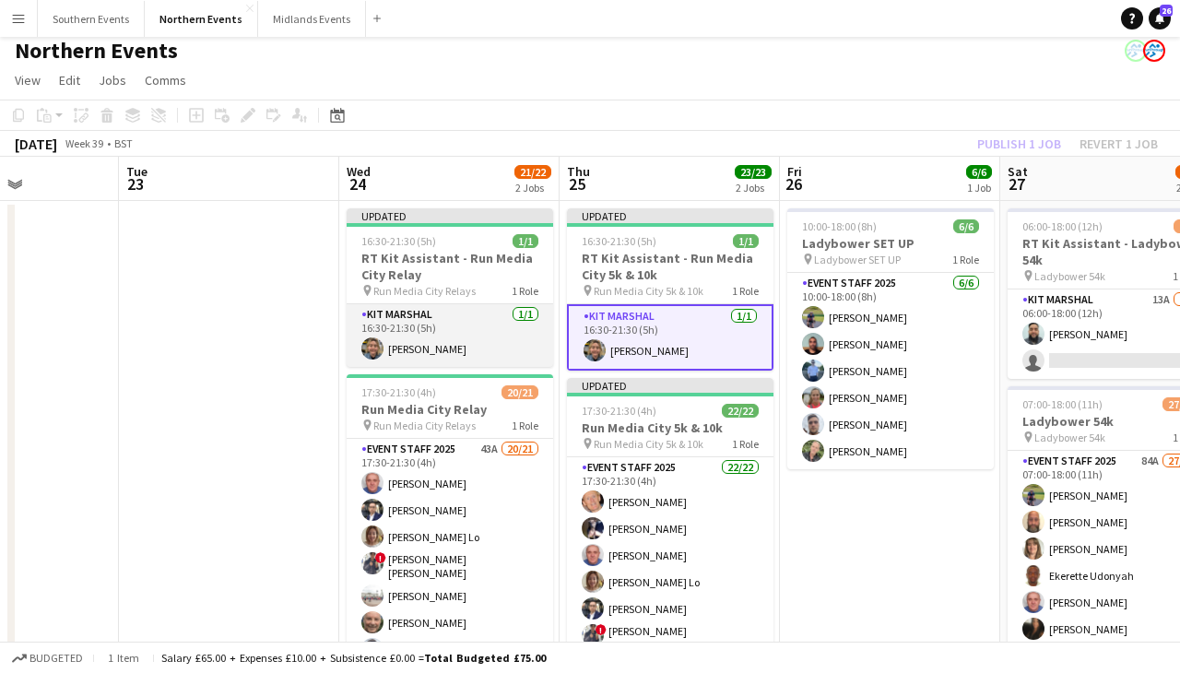
click at [476, 340] on app-card-role "Kit Marshal [DATE] 16:30-21:30 (5h) [PERSON_NAME]" at bounding box center [450, 335] width 206 height 63
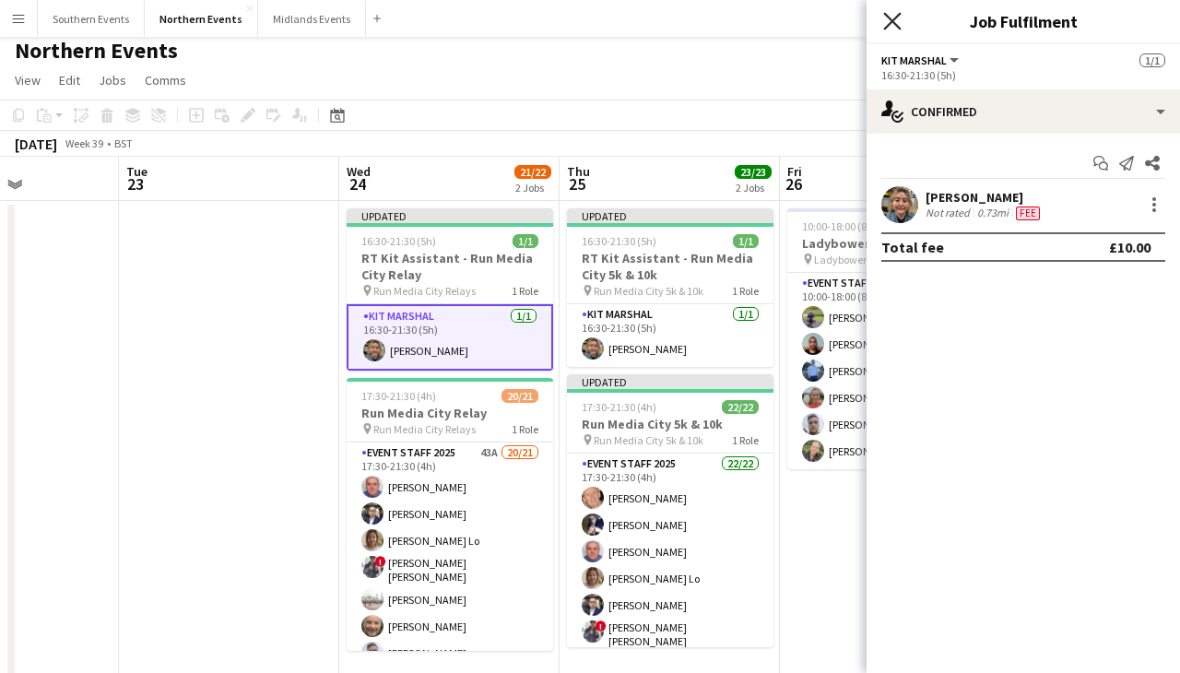
click at [885, 23] on icon "Close pop-in" at bounding box center [892, 21] width 18 height 18
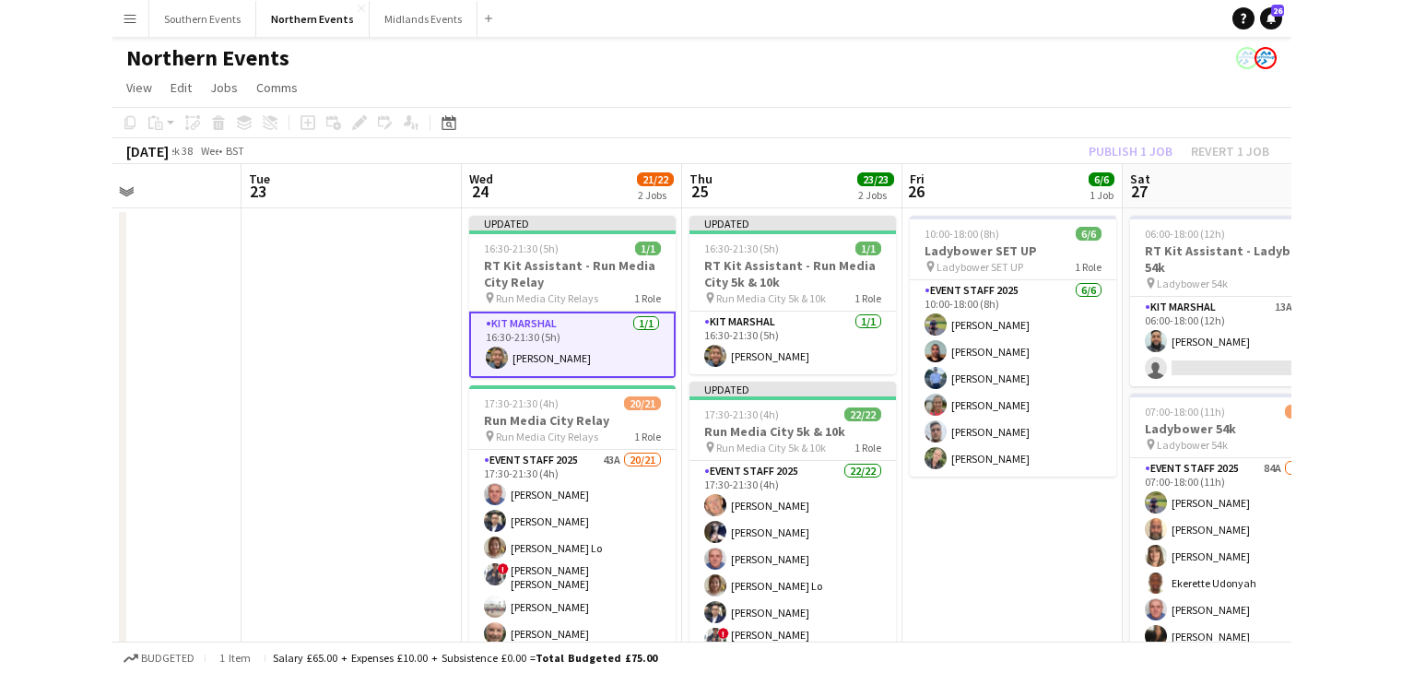
scroll to position [0, 531]
